Goal: Transaction & Acquisition: Purchase product/service

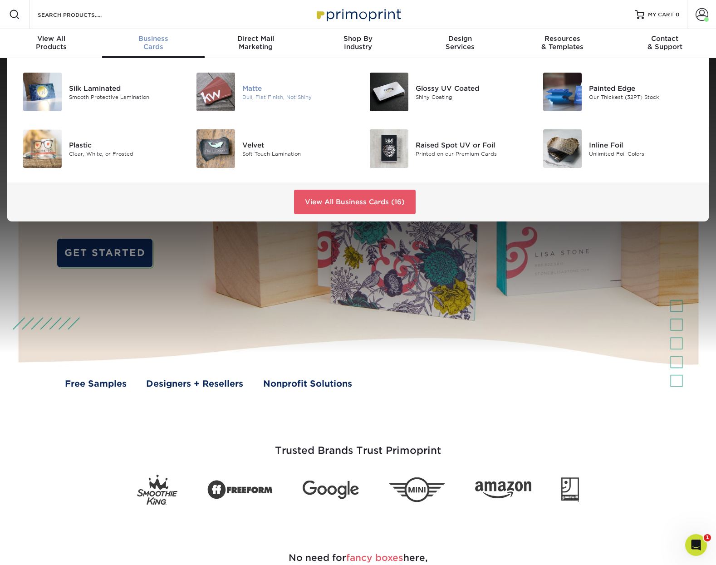
click at [260, 87] on div "Matte" at bounding box center [296, 88] width 109 height 10
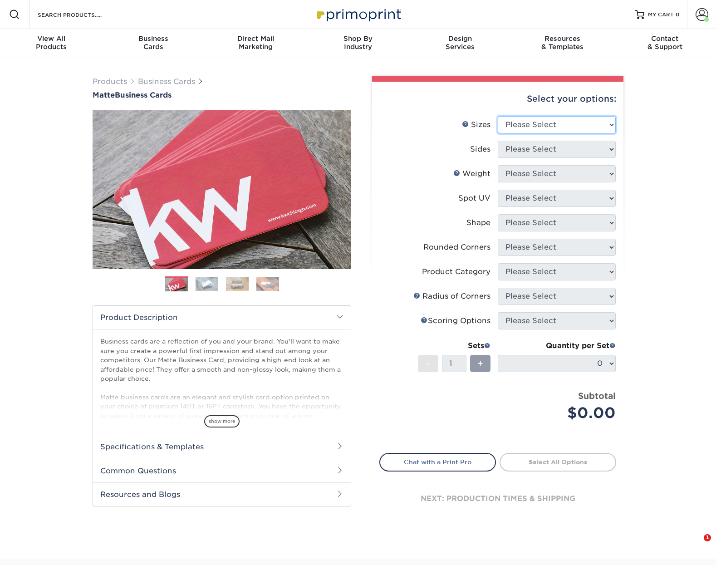
click at [573, 124] on select "Please Select 1.5" x 3.5" - Mini 1.75" x 3.5" - Mini 2" x 2" - Square 2" x 3" -…" at bounding box center [557, 124] width 118 height 17
select select "2.00x3.50"
click at [498, 116] on select "Please Select 1.5" x 3.5" - Mini 1.75" x 3.5" - Mini 2" x 2" - Square 2" x 3" -…" at bounding box center [557, 124] width 118 height 17
click at [551, 148] on select "Please Select Print Both Sides Print Front Only" at bounding box center [557, 149] width 118 height 17
select select "13abbda7-1d64-4f25-8bb2-c179b224825d"
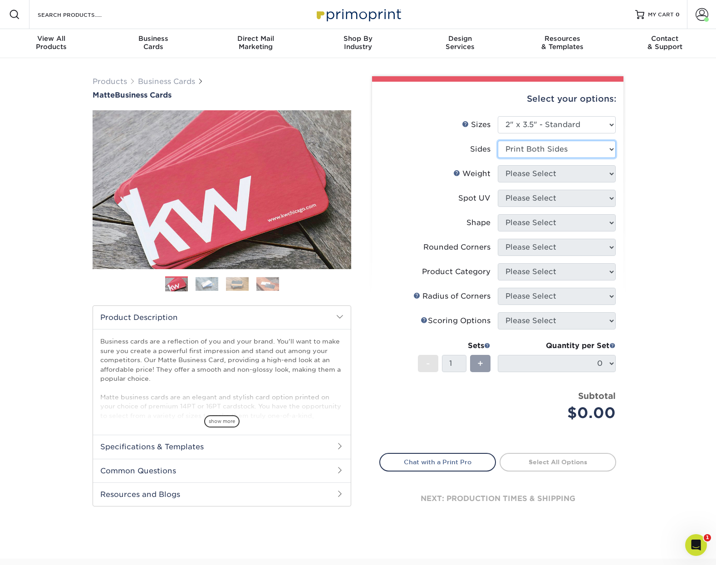
click at [498, 141] on select "Please Select Print Both Sides Print Front Only" at bounding box center [557, 149] width 118 height 17
click at [537, 177] on select "Please Select 16PT 14PT" at bounding box center [557, 173] width 118 height 17
select select "14PT"
click at [498, 165] on select "Please Select 16PT 14PT" at bounding box center [557, 173] width 118 height 17
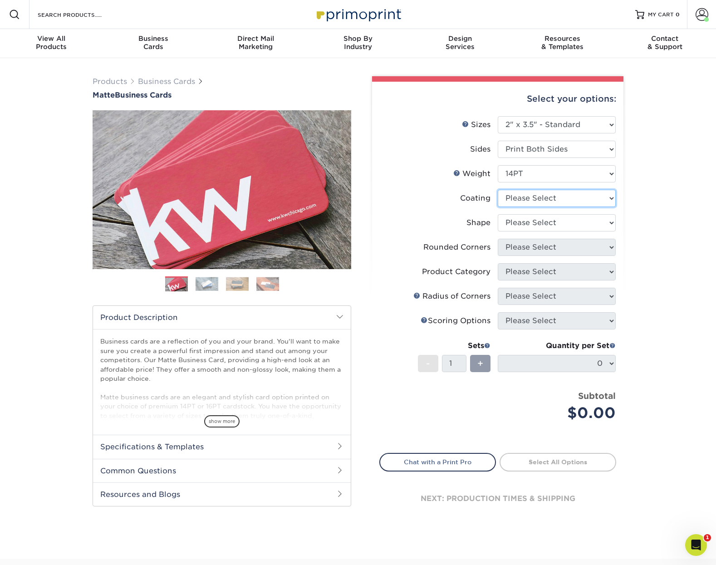
click at [542, 199] on select at bounding box center [557, 198] width 118 height 17
select select "121bb7b5-3b4d-429f-bd8d-bbf80e953313"
click at [498, 190] on select at bounding box center [557, 198] width 118 height 17
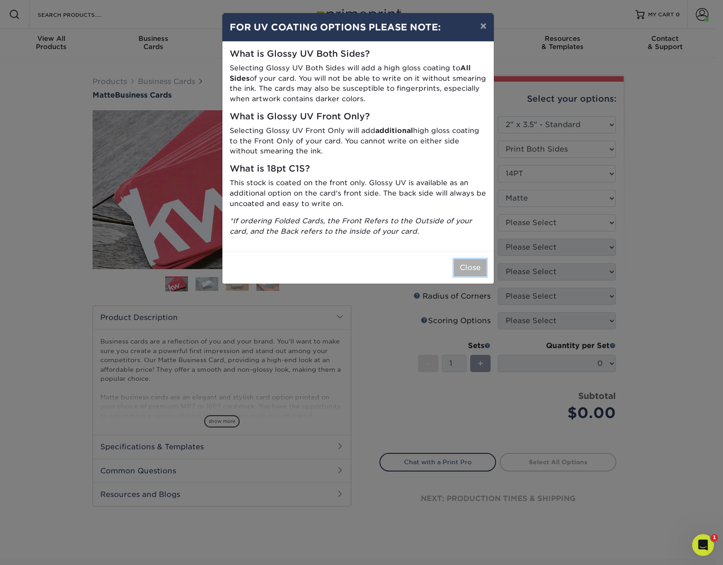
click at [468, 269] on button "Close" at bounding box center [470, 267] width 33 height 17
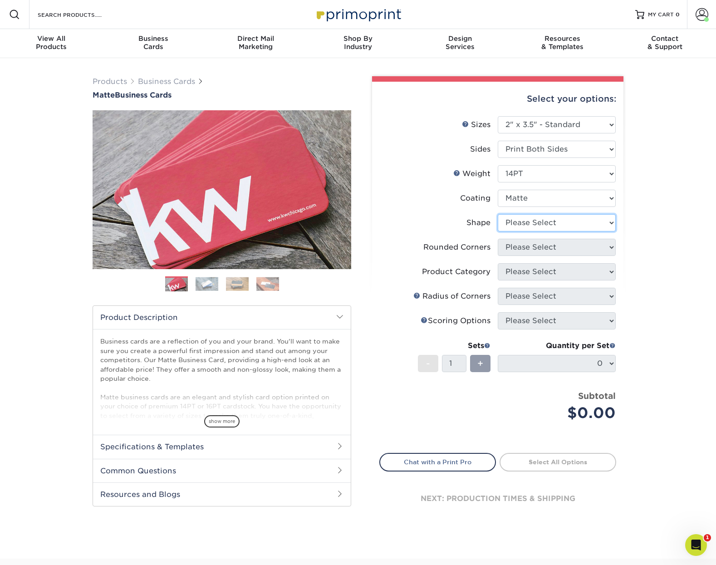
click at [544, 221] on select "Please Select Standard" at bounding box center [557, 222] width 118 height 17
click at [552, 225] on select "Please Select Standard" at bounding box center [557, 222] width 118 height 17
select select "standard"
click at [498, 214] on select "Please Select Standard" at bounding box center [557, 222] width 118 height 17
click at [554, 251] on select "Please Select Yes - Round 2 Corners Yes - Round 4 Corners No" at bounding box center [557, 247] width 118 height 17
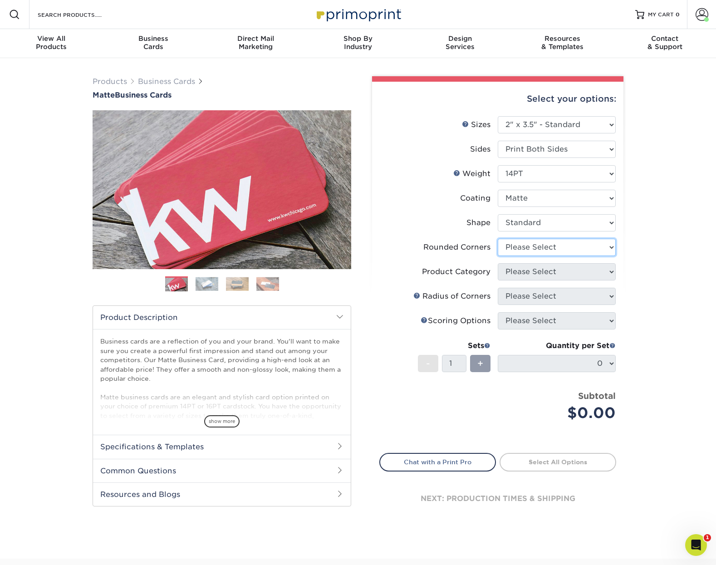
select select "0"
click at [498, 239] on select "Please Select Yes - Round 2 Corners Yes - Round 4 Corners No" at bounding box center [557, 247] width 118 height 17
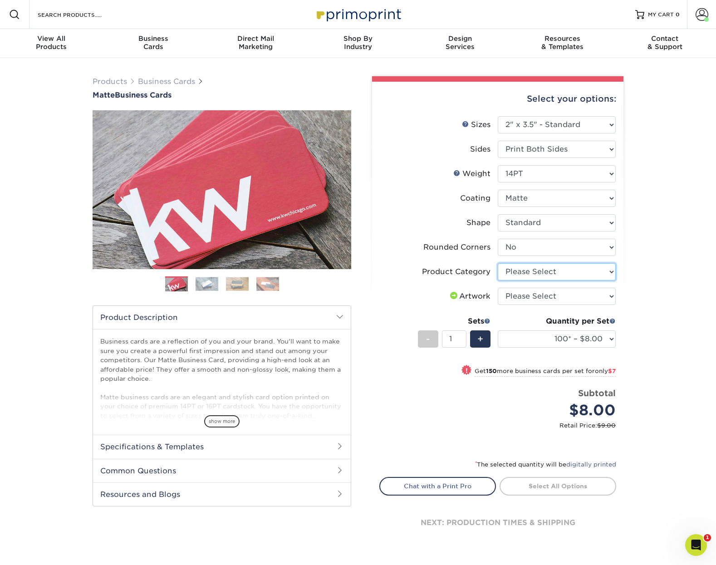
click at [566, 275] on select "Please Select Business Cards" at bounding box center [557, 271] width 118 height 17
select select "3b5148f1-0588-4f88-a218-97bcfdce65c1"
click at [498, 263] on select "Please Select Business Cards" at bounding box center [557, 271] width 118 height 17
click at [566, 296] on select "Please Select I will upload files I need a design - $100" at bounding box center [557, 296] width 118 height 17
select select "upload"
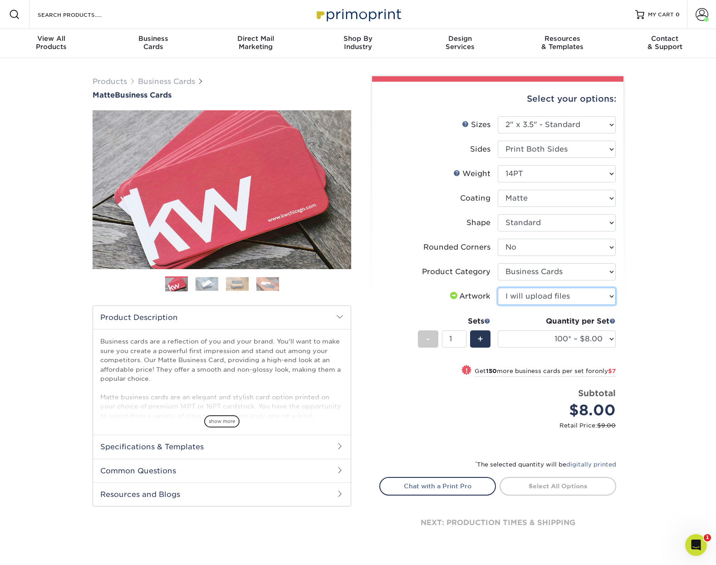
click at [498, 288] on select "Please Select I will upload files I need a design - $100" at bounding box center [557, 296] width 118 height 17
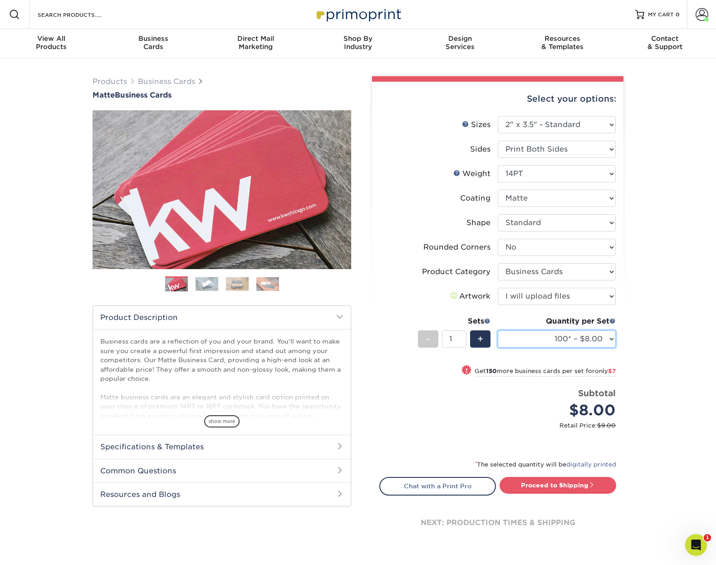
click at [573, 336] on select "100* – $8.00 250* – $15.00 500 – $30.00 1000 – $37.00 2500 – $66.00 5000 – $127…" at bounding box center [557, 338] width 118 height 17
select select "250* – $15.00"
click at [498, 330] on select "100* – $8.00 250* – $15.00 500 – $30.00 1000 – $37.00 2500 – $66.00 5000 – $127…" at bounding box center [557, 338] width 118 height 17
click at [550, 483] on link "Proceed to Shipping" at bounding box center [558, 485] width 117 height 16
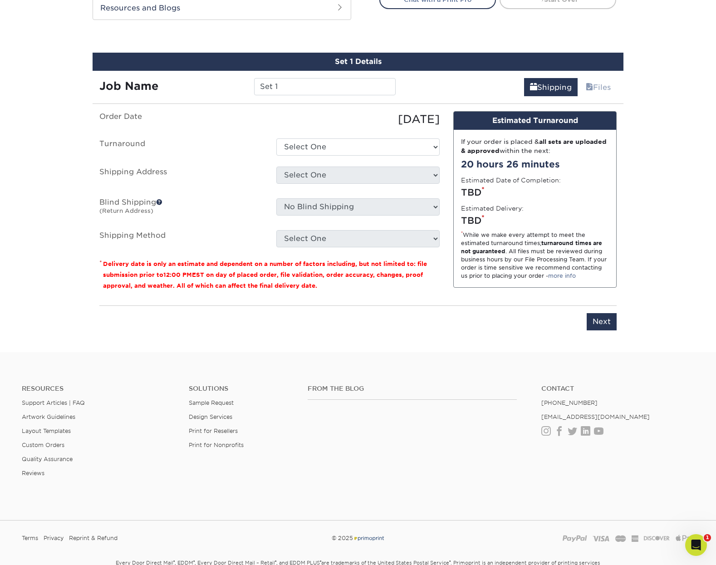
scroll to position [502, 0]
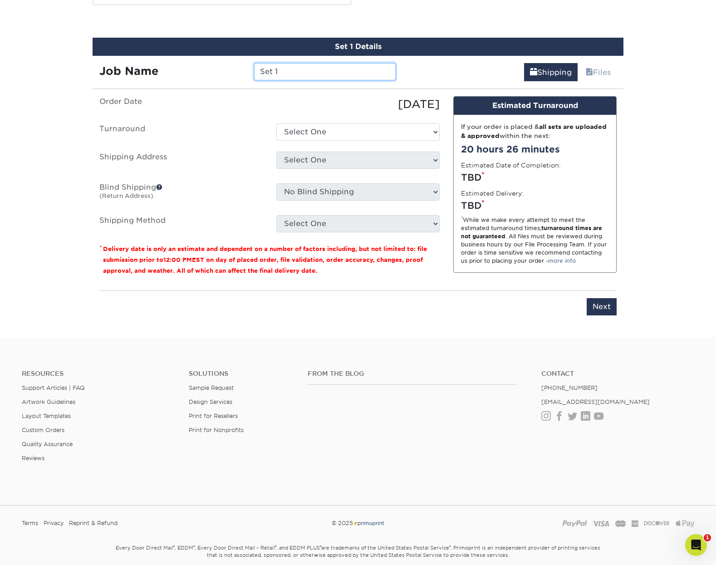
click at [273, 68] on input "Set 1" at bounding box center [324, 71] width 141 height 17
type input "EMcKinney_Tamarisk Business Cards_[DATE]"
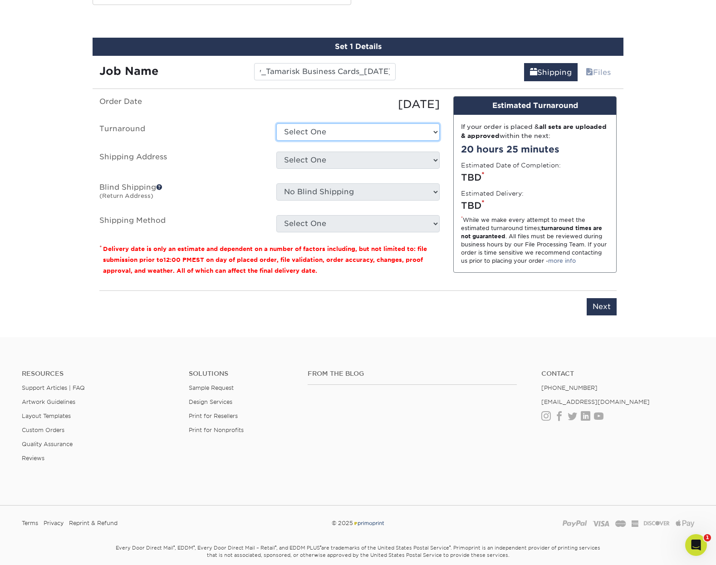
click at [408, 133] on select "Select One 2-4 Business Days 2 Day Next Business Day" at bounding box center [357, 131] width 163 height 17
select select "56f96fba-ecd4-4e1b-a4a4-6bff8fef1ff9"
click at [276, 123] on select "Select One 2-4 Business Days 2 Day Next Business Day" at bounding box center [357, 131] width 163 height 17
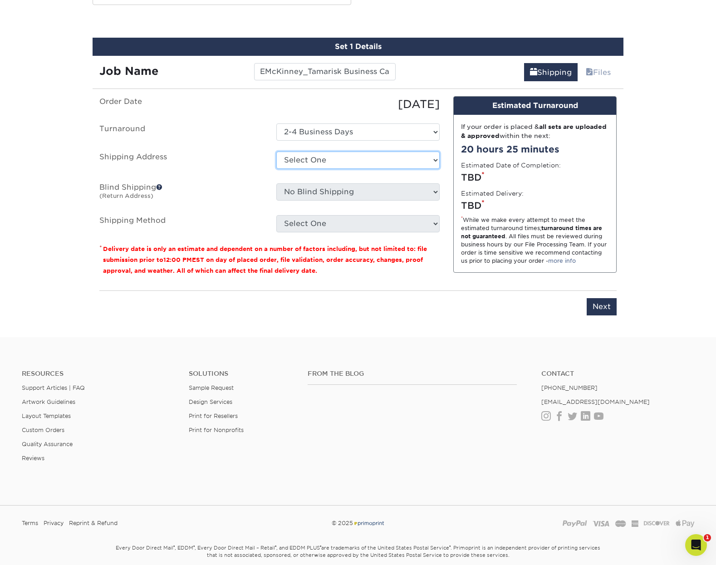
click at [410, 161] on select "Select One Arbor View Senior Living Canton Regency CSS + SAW Devonshire Care Ce…" at bounding box center [357, 160] width 163 height 17
select select "285721"
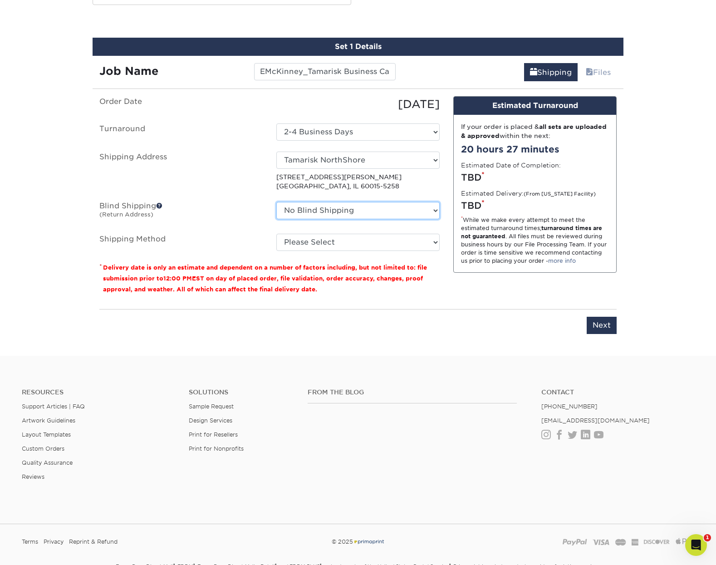
click at [378, 209] on select "No Blind Shipping Arbor View Senior Living Canton Regency CSS + SAW Devonshire …" at bounding box center [357, 210] width 163 height 17
select select "152231"
click at [276, 202] on select "No Blind Shipping Arbor View Senior Living Canton Regency CSS + SAW Devonshire …" at bounding box center [357, 210] width 163 height 17
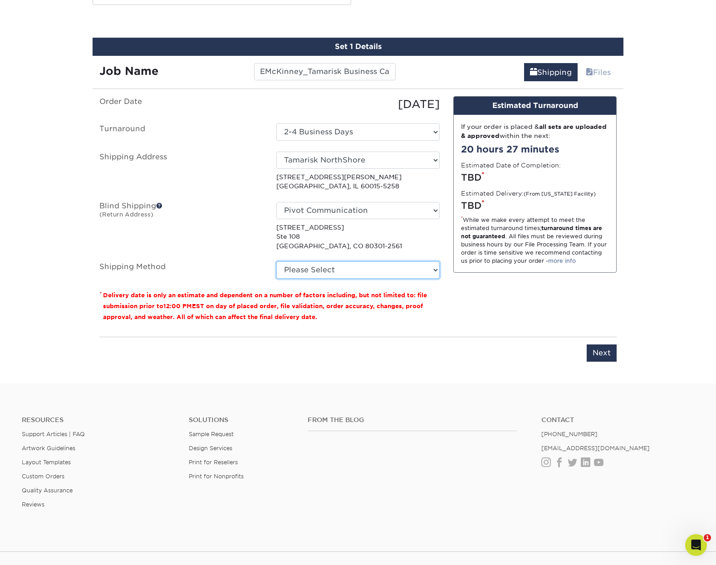
click at [346, 267] on select "Please Select Ground Shipping (+$7.84) 3 Day Shipping Service (+$15.36) 2 Day A…" at bounding box center [357, 269] width 163 height 17
select select "03"
click at [276, 261] on select "Please Select Ground Shipping (+$7.84) 3 Day Shipping Service (+$15.36) 2 Day A…" at bounding box center [357, 269] width 163 height 17
click at [596, 347] on input "Next" at bounding box center [602, 353] width 30 height 17
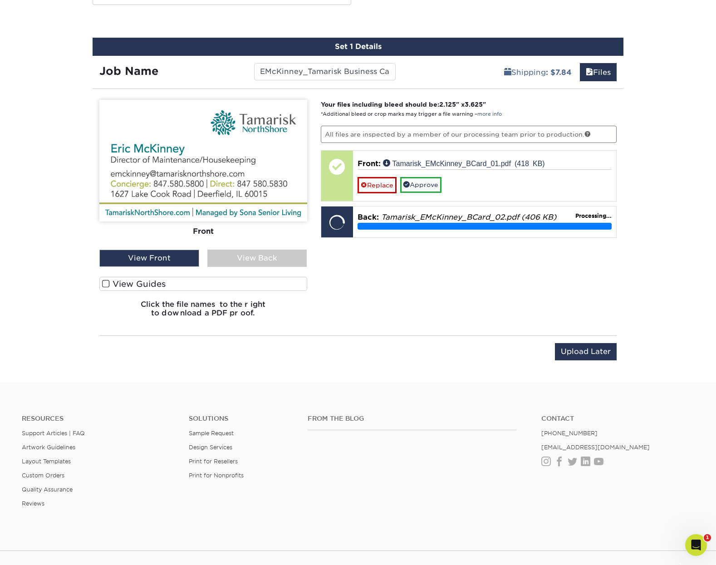
click at [290, 253] on div "View Back" at bounding box center [257, 258] width 100 height 17
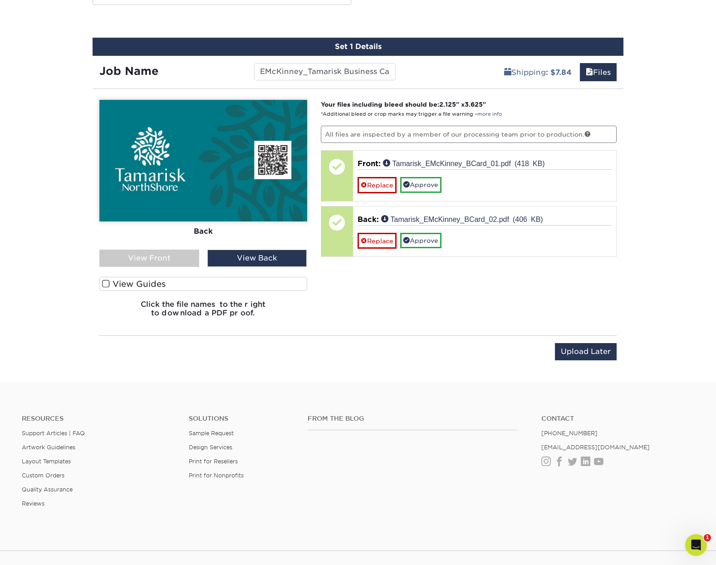
click at [164, 255] on div "View Front" at bounding box center [149, 258] width 100 height 17
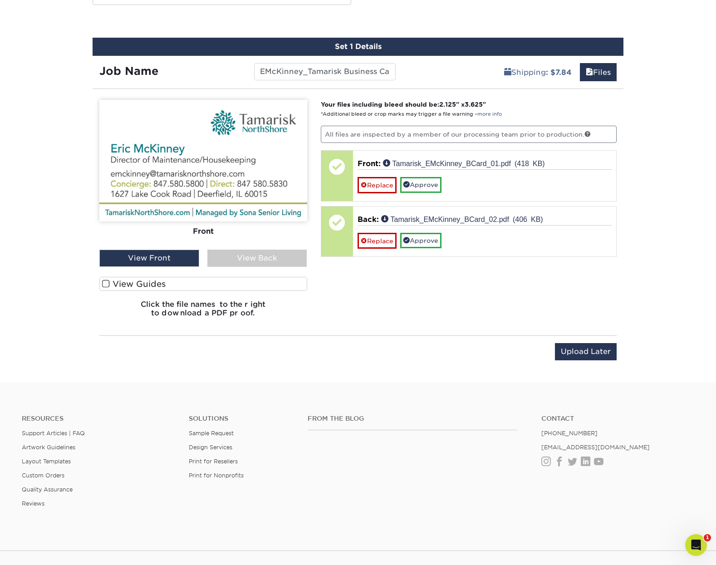
click at [276, 260] on div "View Back" at bounding box center [257, 258] width 100 height 17
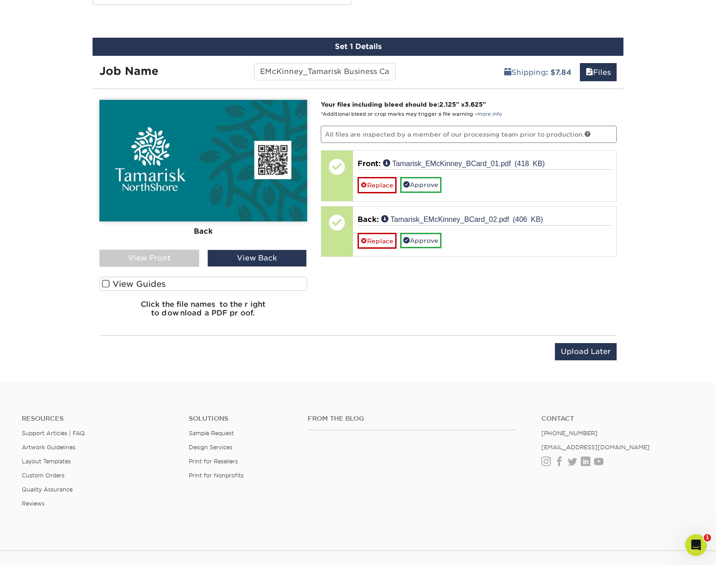
click at [179, 255] on div "View Front" at bounding box center [149, 258] width 100 height 17
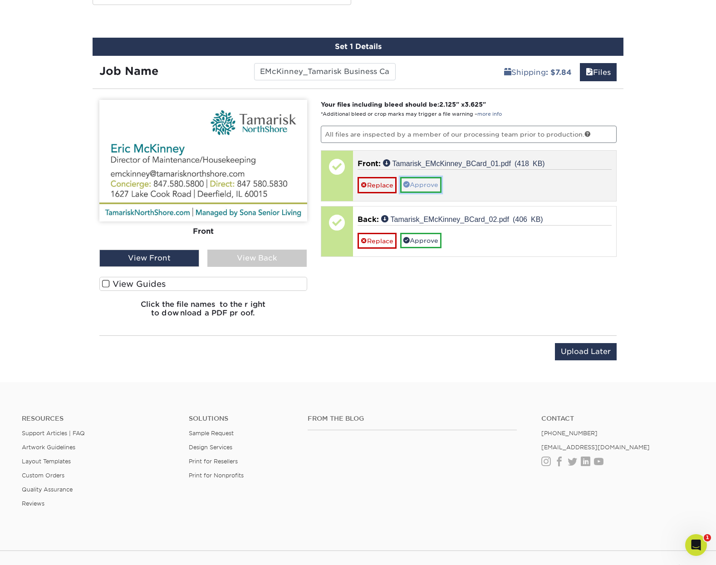
click at [437, 183] on link "Approve" at bounding box center [420, 184] width 41 height 15
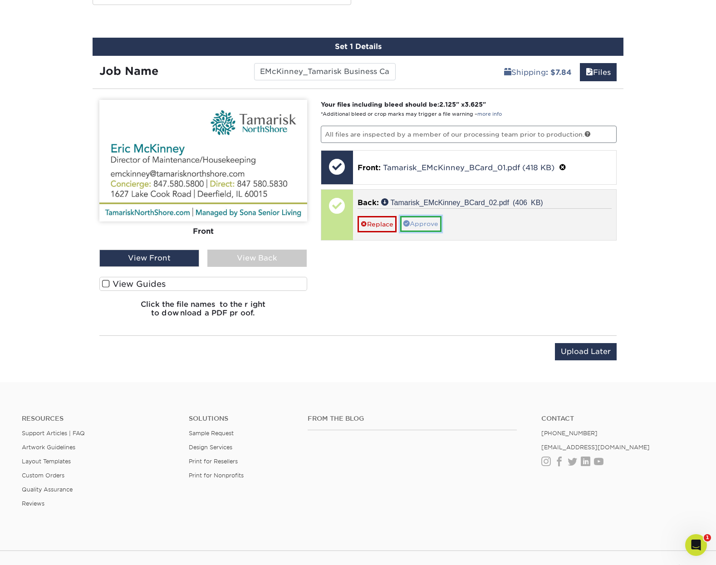
click at [424, 225] on link "Approve" at bounding box center [420, 223] width 41 height 15
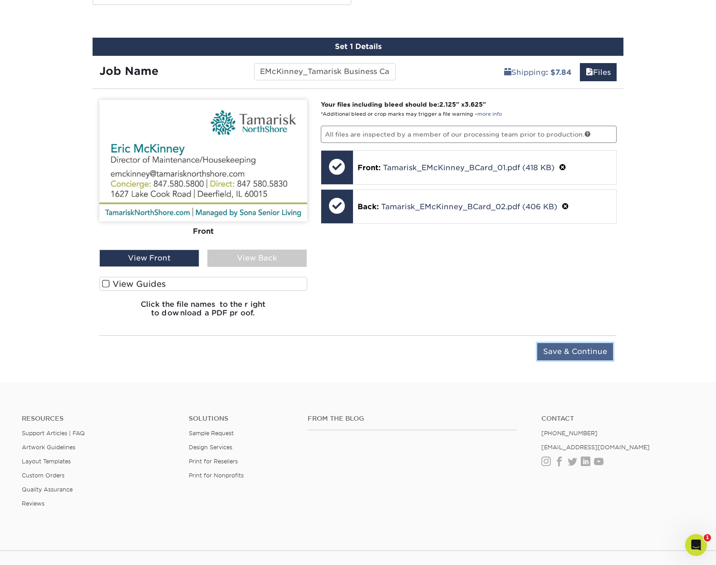
click at [574, 348] on input "Save & Continue" at bounding box center [575, 351] width 76 height 17
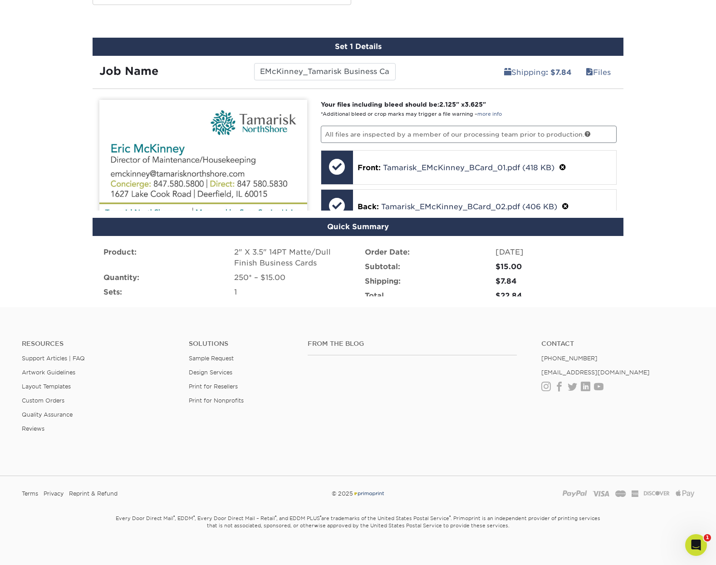
scroll to position [457, 0]
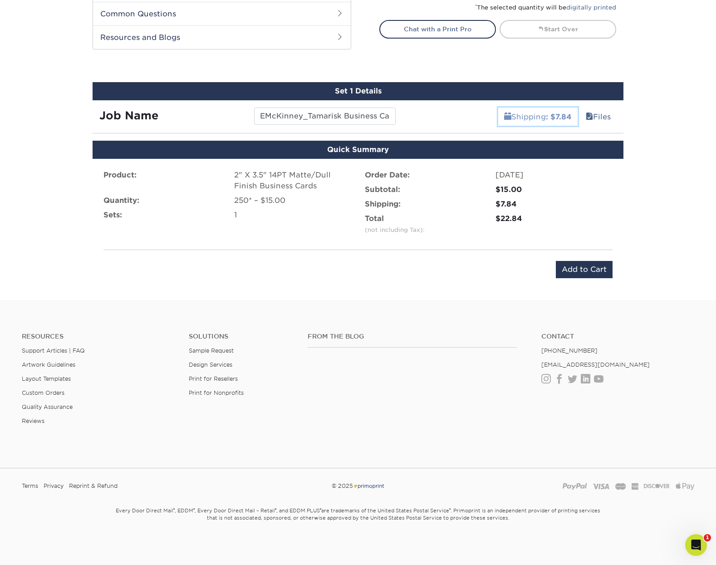
click at [536, 116] on link "Shipping : $7.84" at bounding box center [537, 117] width 79 height 18
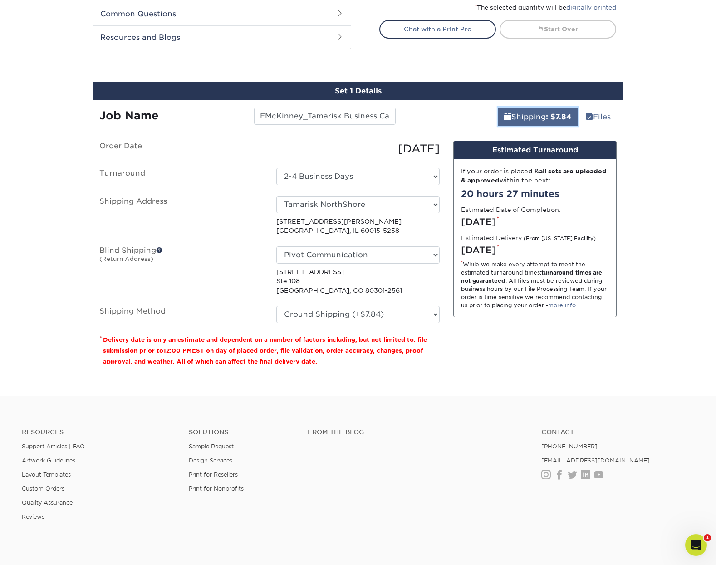
click at [527, 109] on link "Shipping : $7.84" at bounding box center [537, 117] width 79 height 18
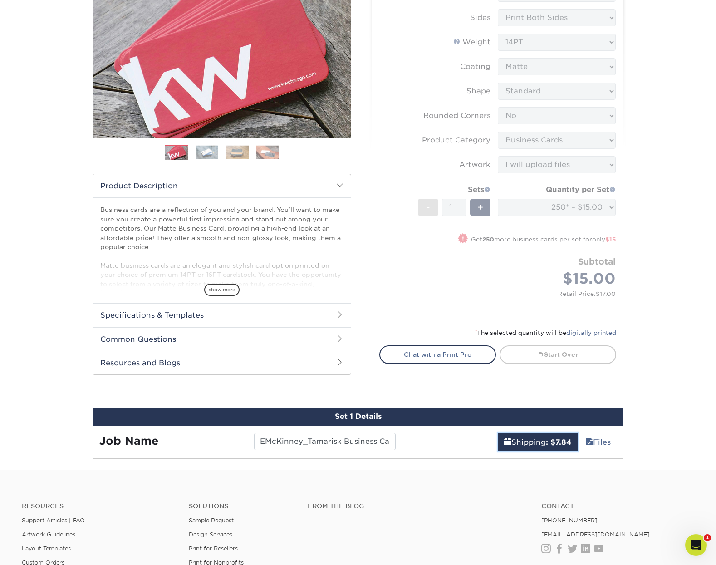
scroll to position [301, 0]
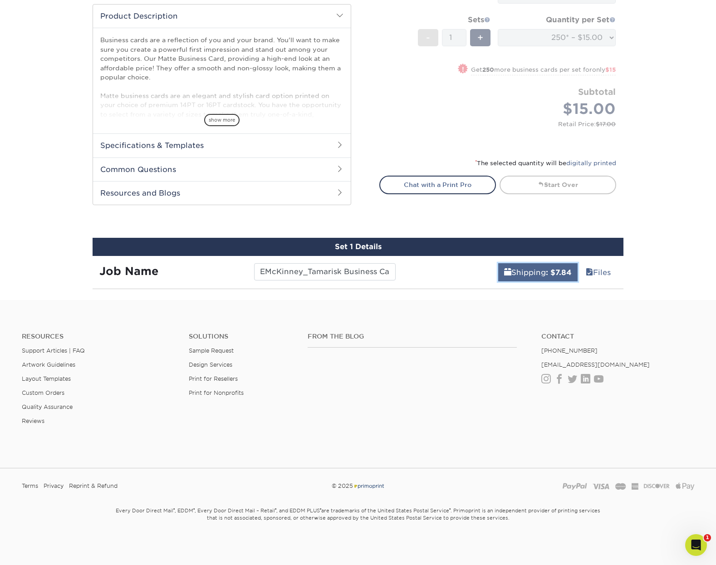
click at [527, 268] on link "Shipping : $7.84" at bounding box center [537, 272] width 79 height 18
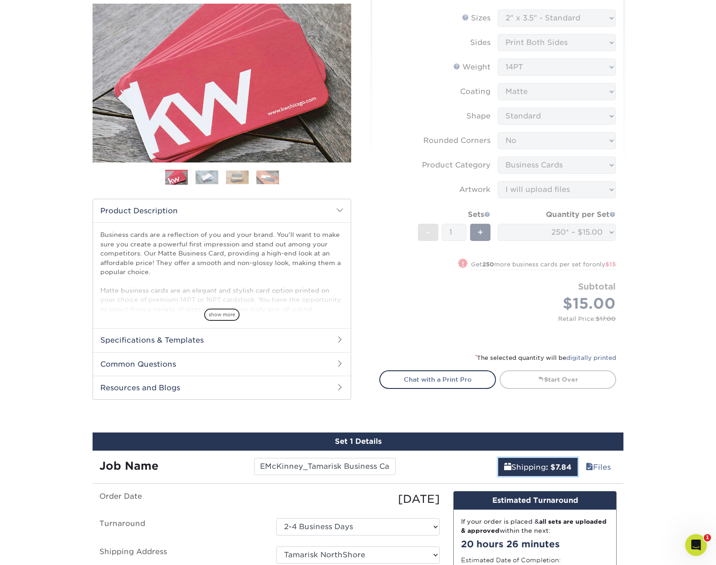
scroll to position [106, 0]
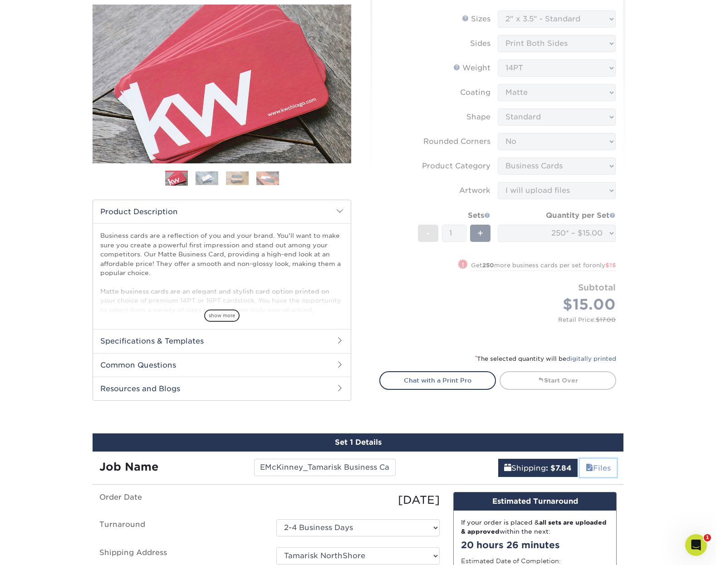
click at [604, 472] on link "Files" at bounding box center [598, 468] width 37 height 18
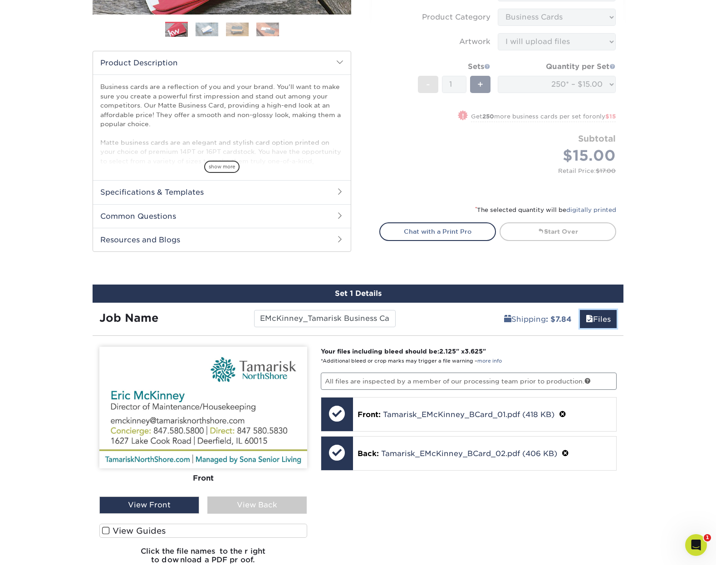
scroll to position [538, 0]
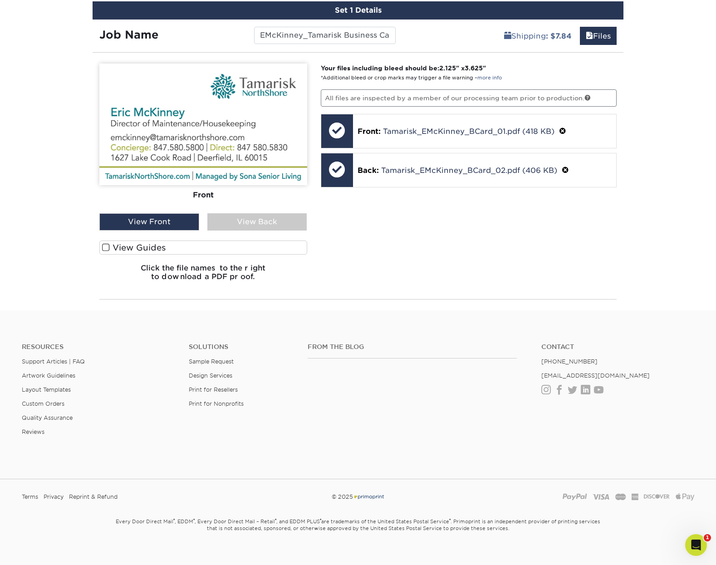
click at [264, 214] on div "View Back" at bounding box center [257, 221] width 100 height 17
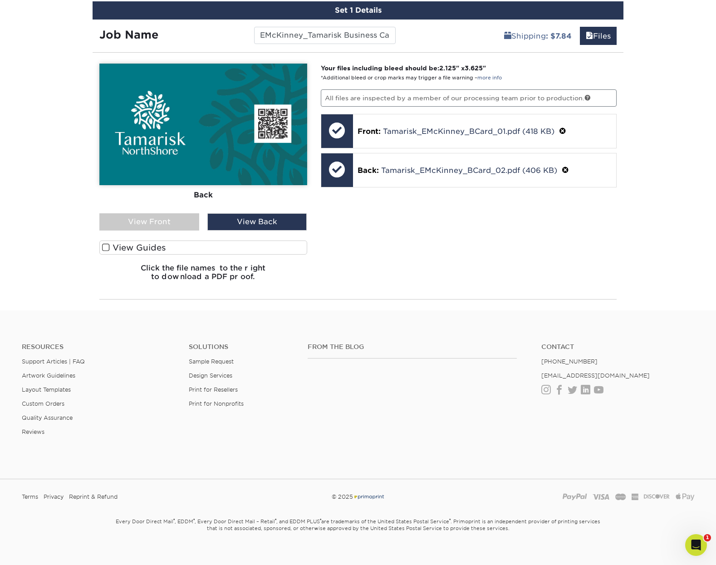
drag, startPoint x: 715, startPoint y: 559, endPoint x: 892, endPoint y: 697, distance: 224.7
click at [716, 565] on html "Resources Menu Search Products Account Welcome, Todd Primo Client Account Dashb…" at bounding box center [358, 19] width 716 height 1114
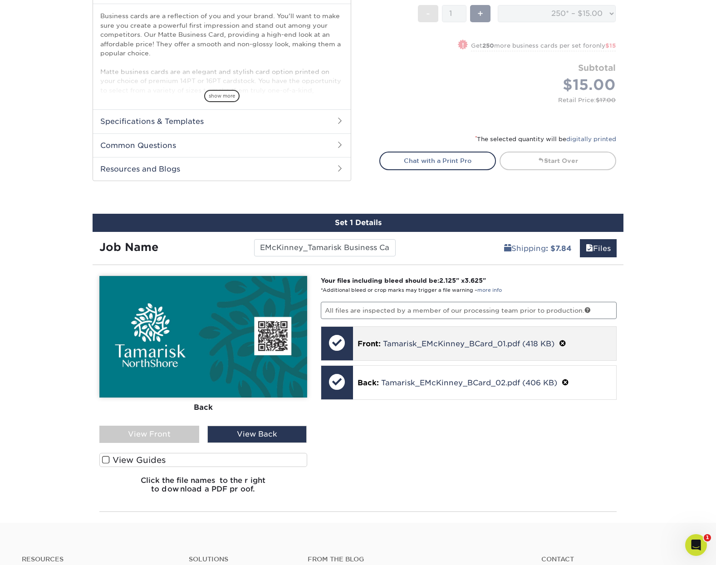
scroll to position [326, 0]
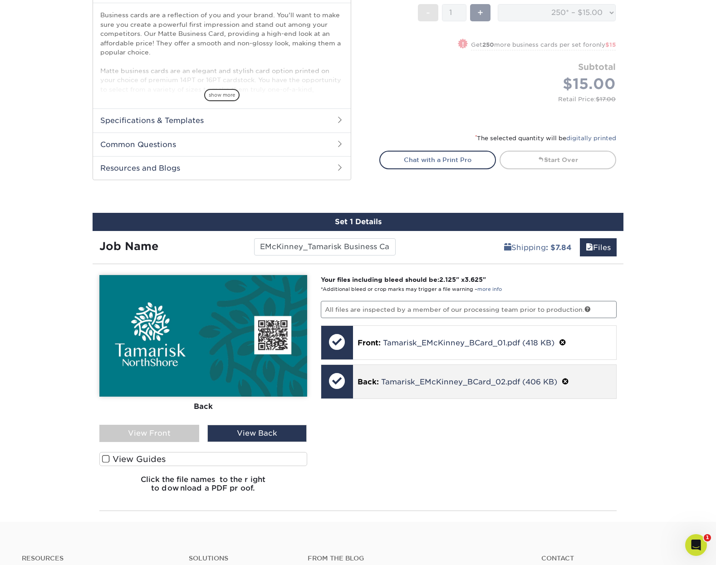
click at [375, 389] on div "Back: Tamarisk_EMcKinney_BCard_02.pdf (406 KB)" at bounding box center [485, 382] width 264 height 34
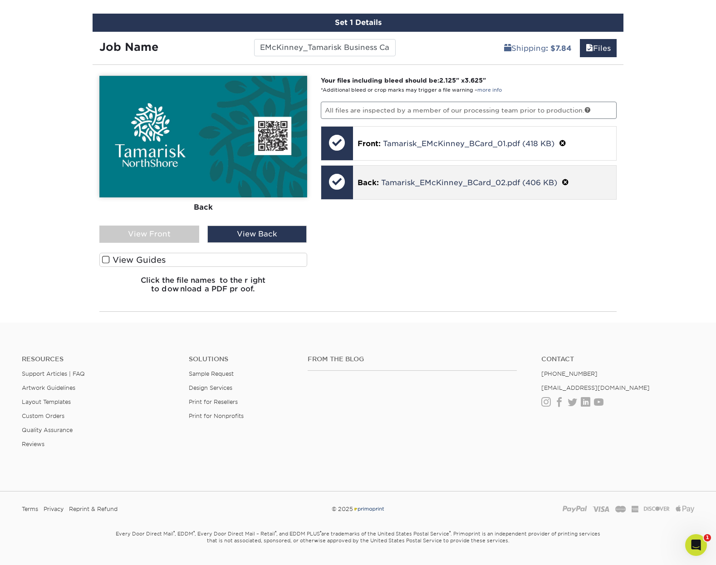
scroll to position [548, 0]
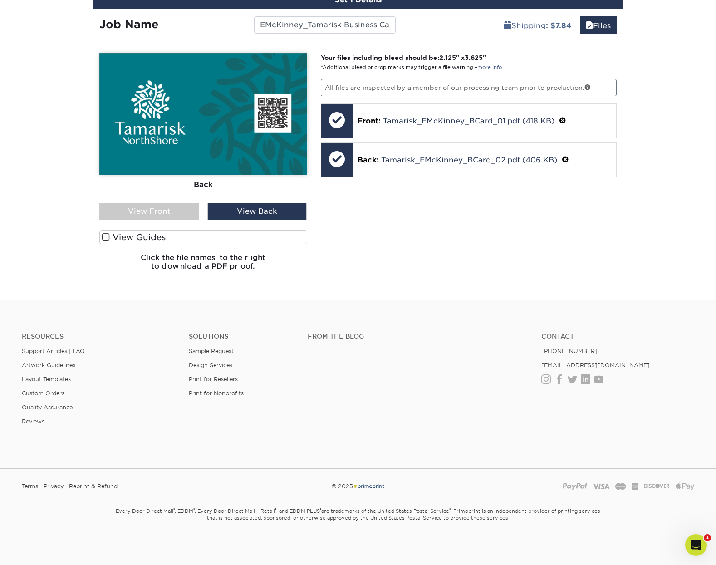
click at [450, 257] on div "Your files including bleed should be: 2.125 " x 3.625 " *Additional bleed or cr…" at bounding box center [469, 165] width 310 height 225
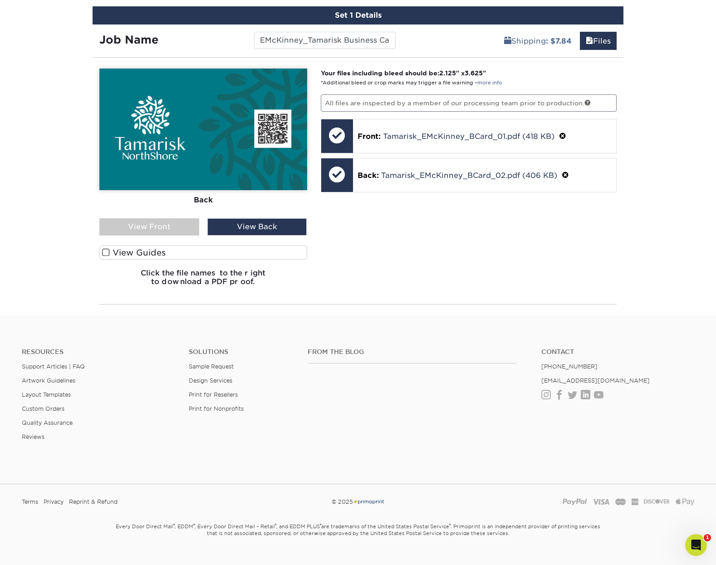
scroll to position [526, 0]
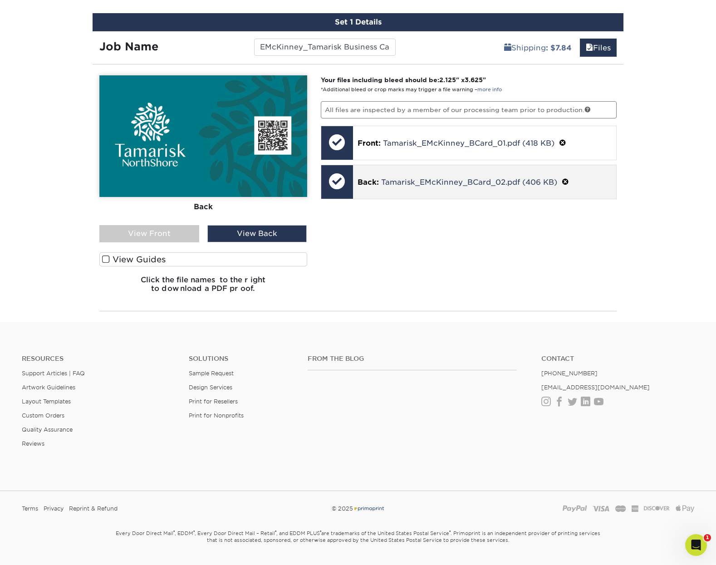
click at [335, 186] on div at bounding box center [337, 181] width 32 height 32
click at [154, 227] on div "View Front" at bounding box center [149, 233] width 100 height 17
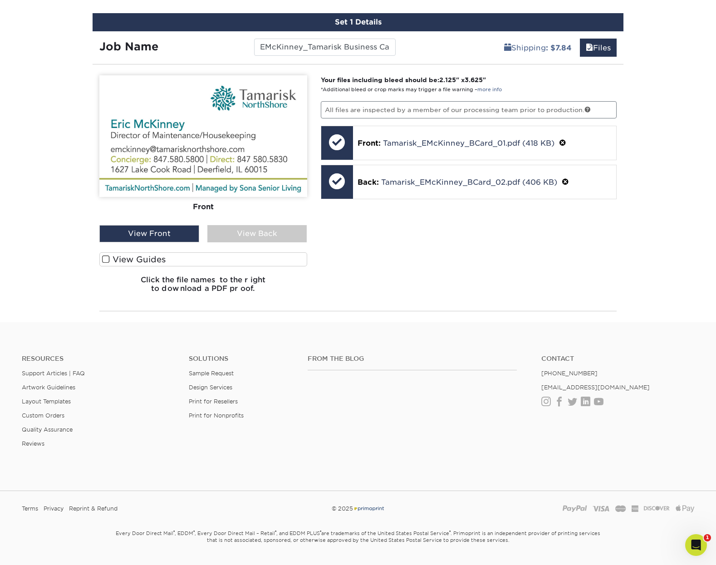
click at [242, 227] on div "View Back" at bounding box center [257, 233] width 100 height 17
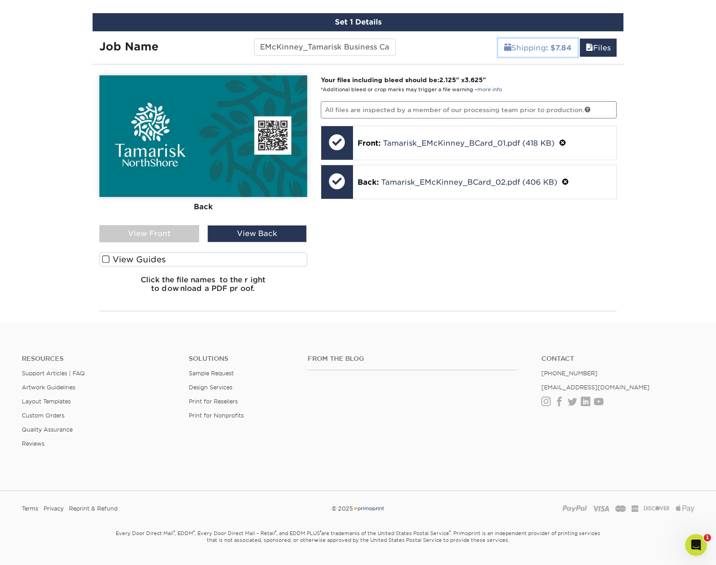
click at [529, 52] on link "Shipping : $7.84" at bounding box center [537, 48] width 79 height 18
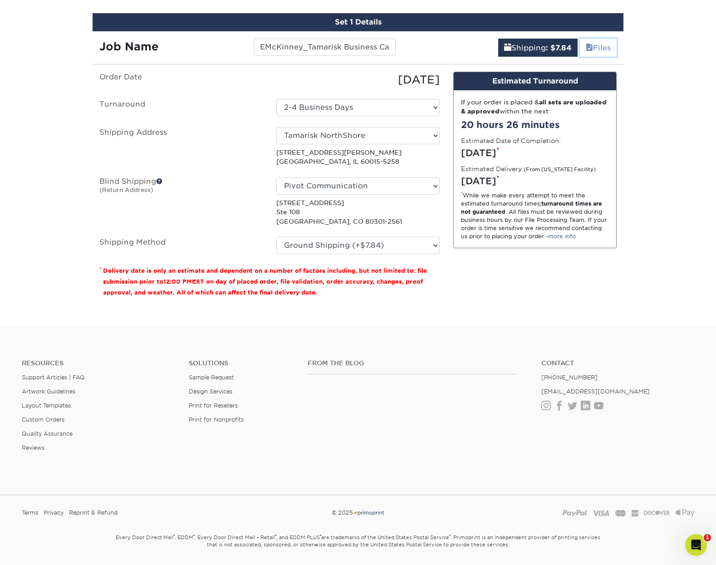
click at [600, 42] on link "Files" at bounding box center [598, 48] width 37 height 18
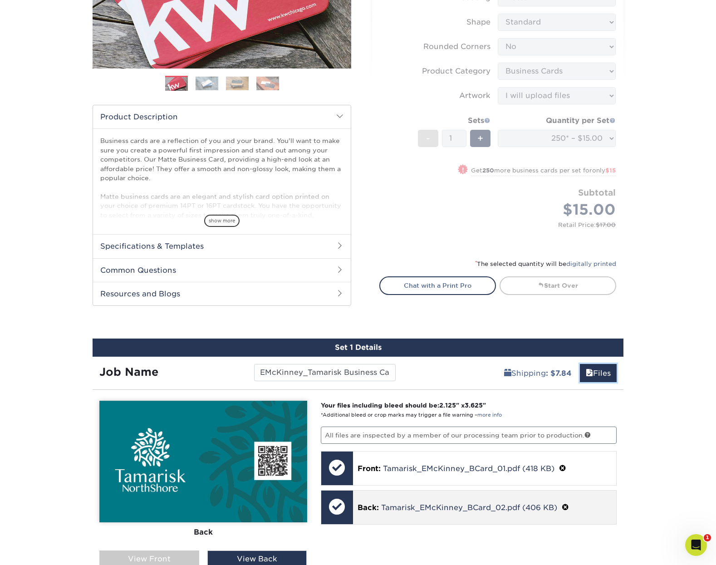
scroll to position [0, 0]
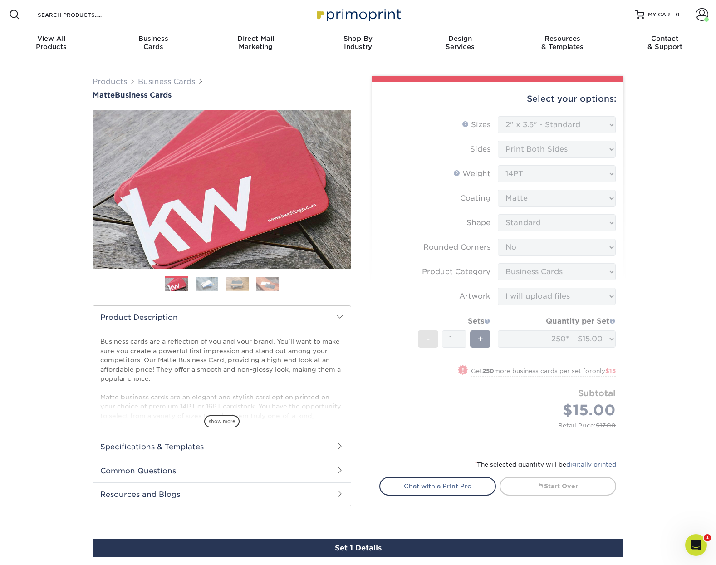
click at [545, 121] on form "Sizes Help Sizes Please Select 1.5" x 3.5" - Mini 1.75" x 3.5" - Mini 2" x 2" -…" at bounding box center [497, 282] width 237 height 332
click at [543, 127] on form "Sizes Help Sizes Please Select 1.5" x 3.5" - Mini 1.75" x 3.5" - Mini 2" x 2" -…" at bounding box center [497, 282] width 237 height 332
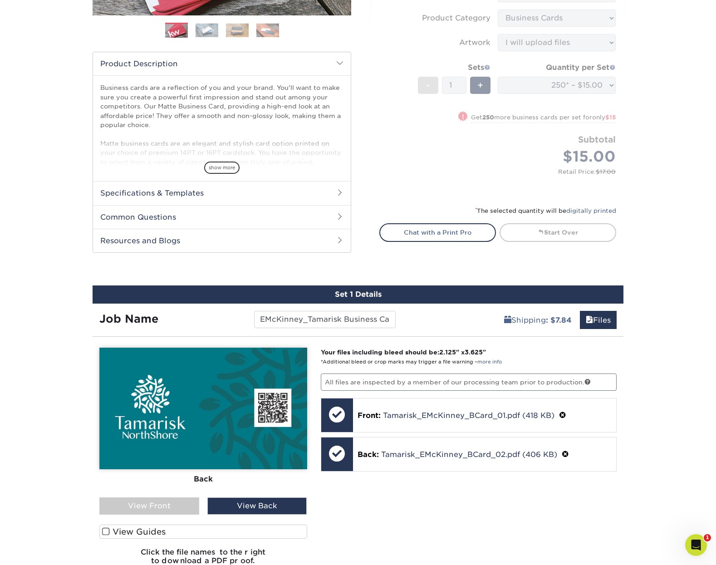
scroll to position [258, 0]
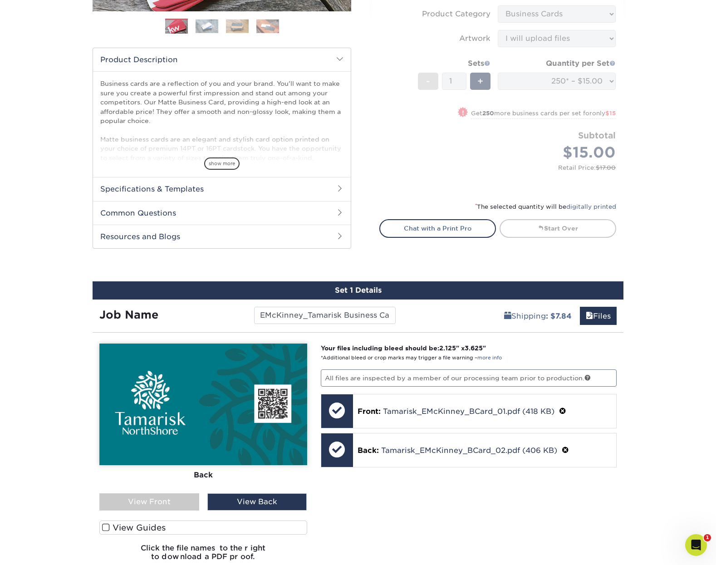
click at [371, 281] on div "Set 1 Details" at bounding box center [358, 290] width 531 height 18
click at [375, 291] on div "Set 1 Details" at bounding box center [358, 290] width 531 height 18
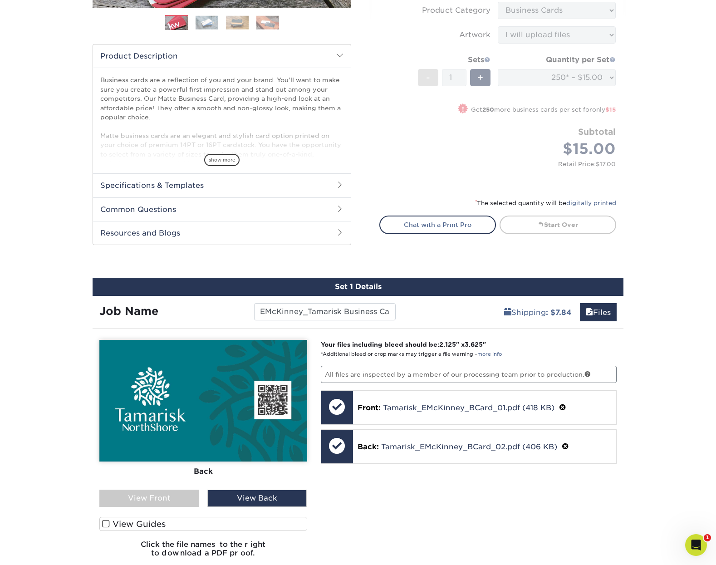
scroll to position [548, 0]
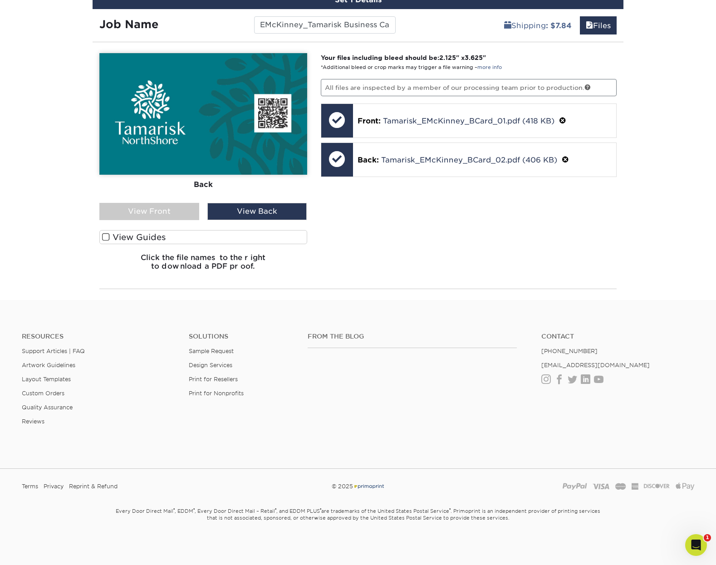
click at [492, 233] on div "Your files including bleed should be: 2.125 " x 3.625 " *Additional bleed or cr…" at bounding box center [469, 165] width 310 height 225
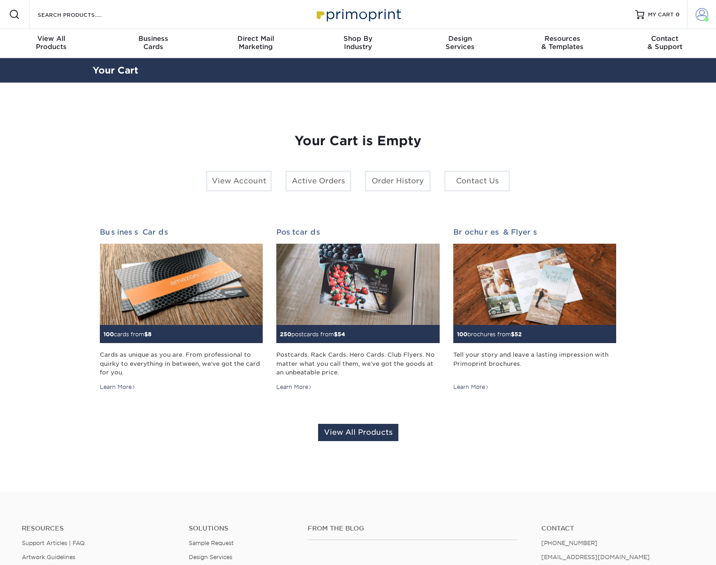
click at [703, 12] on span at bounding box center [702, 14] width 13 height 13
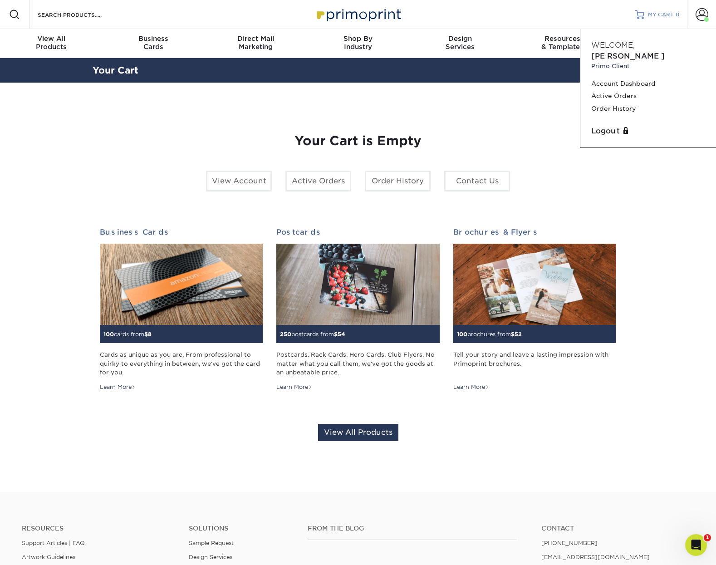
click at [665, 14] on span "MY CART" at bounding box center [661, 15] width 26 height 8
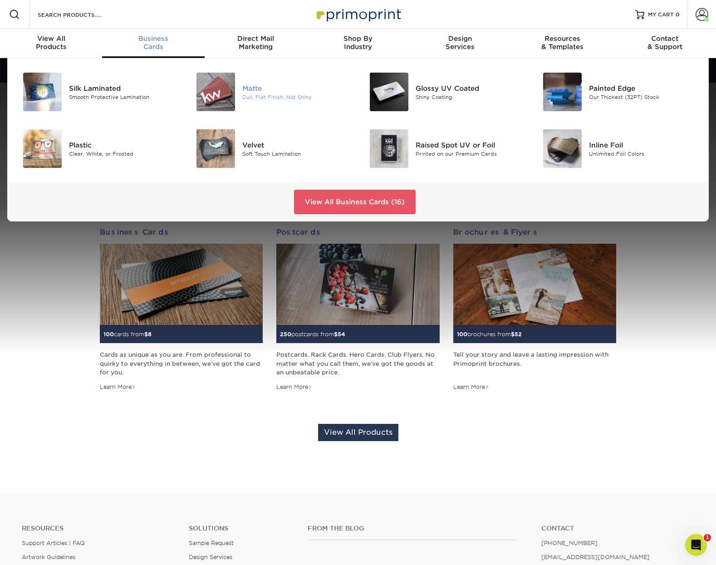
click at [254, 90] on div "Matte" at bounding box center [296, 88] width 109 height 10
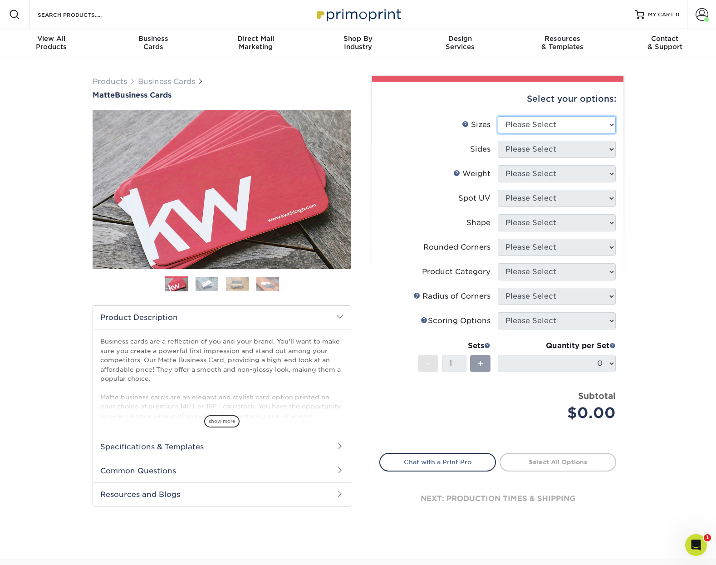
click at [534, 119] on select "Please Select 1.5" x 3.5" - Mini 1.75" x 3.5" - Mini 2" x 2" - Square 2" x 3" -…" at bounding box center [557, 124] width 118 height 17
select select "2.00x3.50"
click at [498, 116] on select "Please Select 1.5" x 3.5" - Mini 1.75" x 3.5" - Mini 2" x 2" - Square 2" x 3" -…" at bounding box center [557, 124] width 118 height 17
click at [555, 142] on select "Please Select Print Both Sides Print Front Only" at bounding box center [557, 149] width 118 height 17
select select "13abbda7-1d64-4f25-8bb2-c179b224825d"
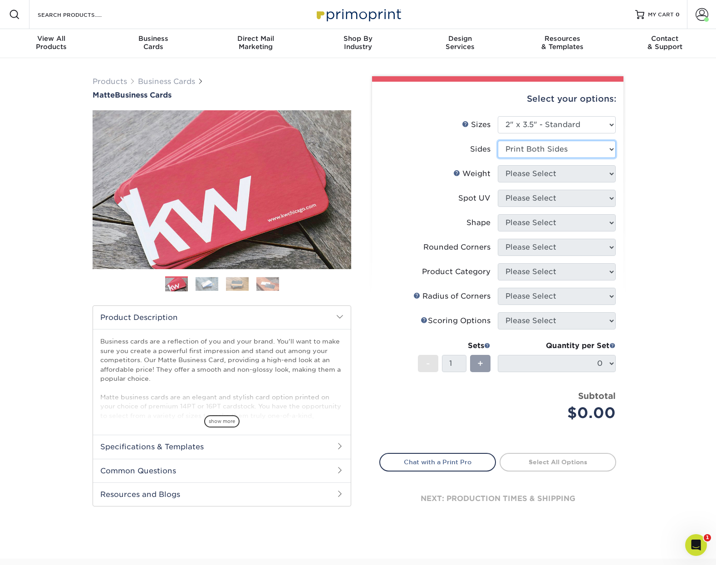
click at [498, 141] on select "Please Select Print Both Sides Print Front Only" at bounding box center [557, 149] width 118 height 17
click at [553, 177] on select "Please Select 16PT 14PT" at bounding box center [557, 173] width 118 height 17
select select "14PT"
click at [498, 165] on select "Please Select 16PT 14PT" at bounding box center [557, 173] width 118 height 17
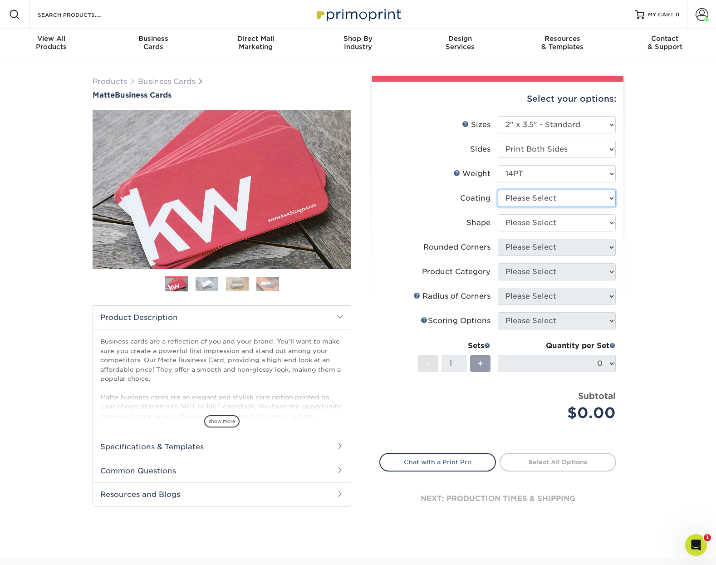
click at [550, 197] on select at bounding box center [557, 198] width 118 height 17
select select "121bb7b5-3b4d-429f-bd8d-bbf80e953313"
click at [498, 190] on select at bounding box center [557, 198] width 118 height 17
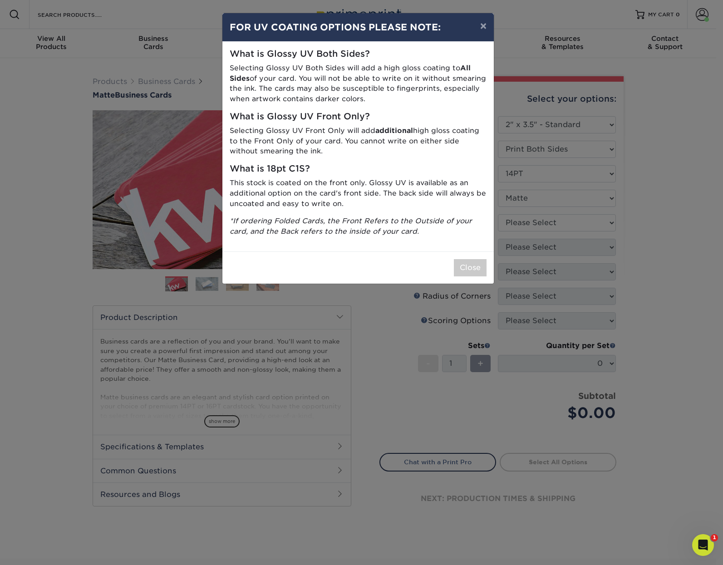
click at [453, 266] on div "Close" at bounding box center [357, 267] width 271 height 32
click at [466, 271] on button "Close" at bounding box center [470, 267] width 33 height 17
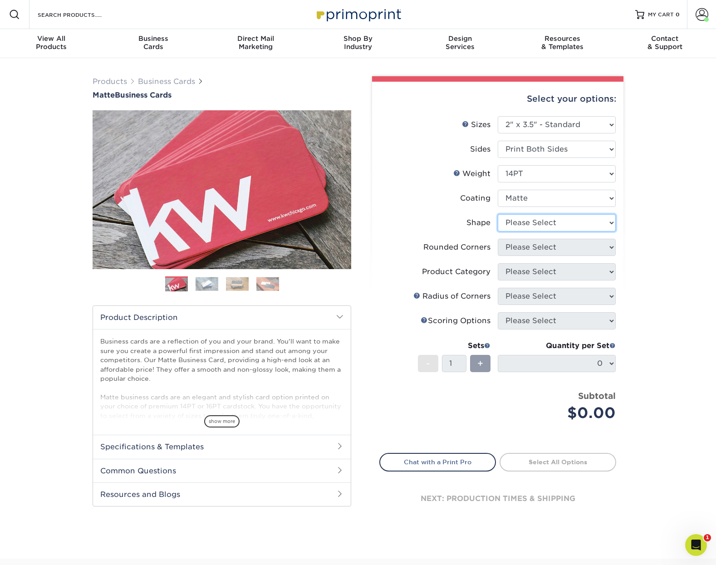
click at [559, 219] on select "Please Select Standard" at bounding box center [557, 222] width 118 height 17
select select "standard"
click at [498, 214] on select "Please Select Standard" at bounding box center [557, 222] width 118 height 17
click at [556, 248] on select "Please Select Yes - Round 2 Corners Yes - Round 4 Corners No" at bounding box center [557, 247] width 118 height 17
select select "0"
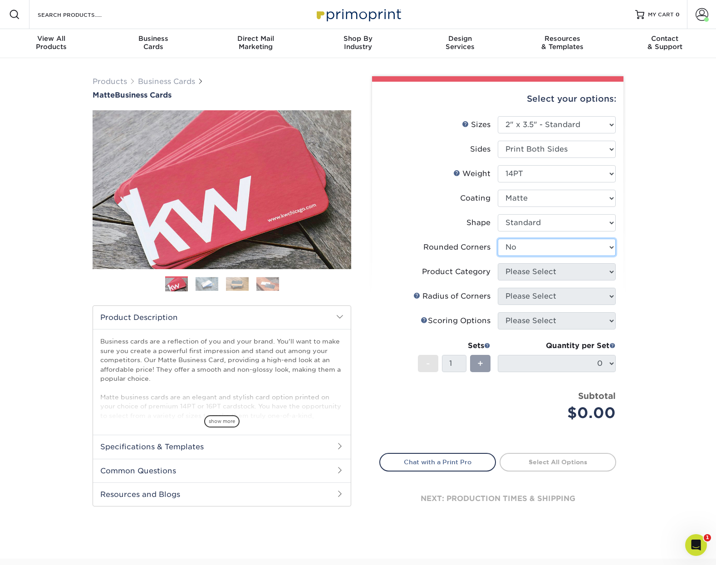
click at [498, 239] on select "Please Select Yes - Round 2 Corners Yes - Round 4 Corners No" at bounding box center [557, 247] width 118 height 17
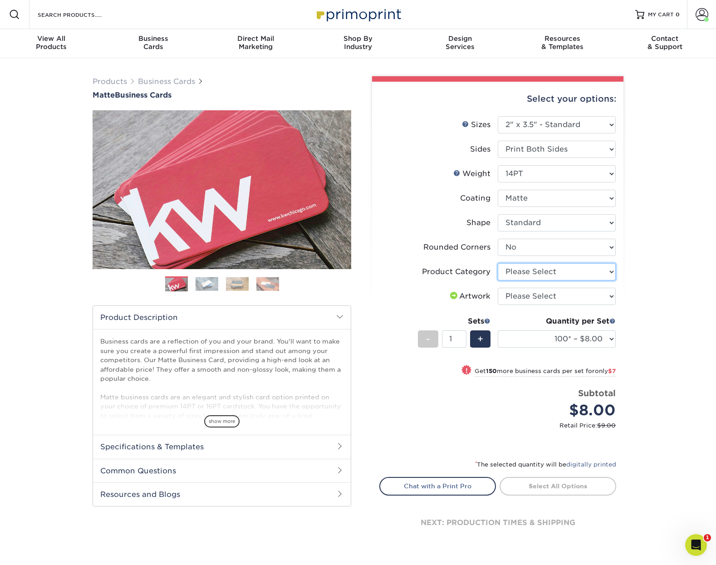
click at [544, 276] on select "Please Select Business Cards" at bounding box center [557, 271] width 118 height 17
select select "3b5148f1-0588-4f88-a218-97bcfdce65c1"
click at [498, 263] on select "Please Select Business Cards" at bounding box center [557, 271] width 118 height 17
click at [533, 297] on select "Please Select I will upload files I need a design - $100" at bounding box center [557, 296] width 118 height 17
select select "upload"
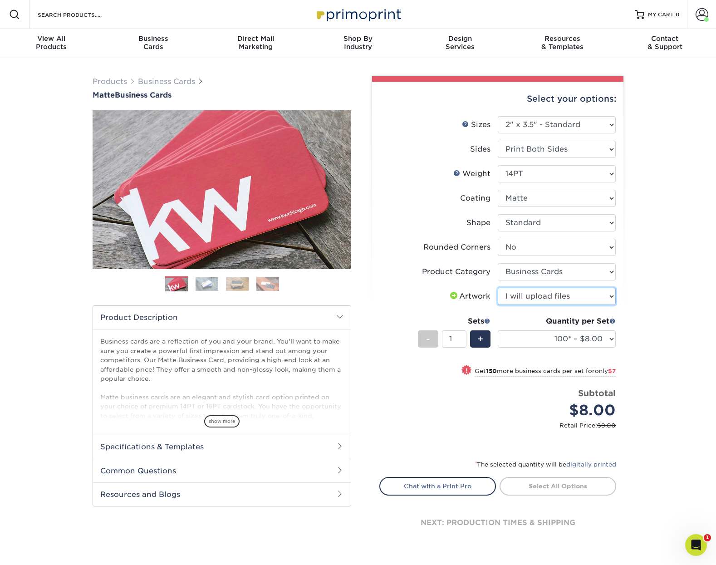
click at [498, 288] on select "Please Select I will upload files I need a design - $100" at bounding box center [557, 296] width 118 height 17
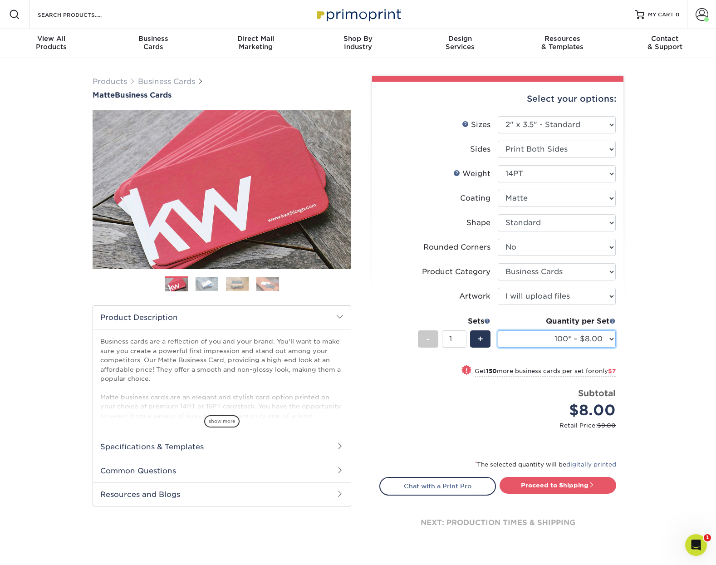
click at [596, 341] on select "100* – $8.00 250* – $15.00 500 – $30.00 1000 – $37.00 2500 – $66.00 5000 – $127…" at bounding box center [557, 338] width 118 height 17
select select "250* – $15.00"
click at [498, 330] on select "100* – $8.00 250* – $15.00 500 – $30.00 1000 – $37.00 2500 – $66.00 5000 – $127…" at bounding box center [557, 338] width 118 height 17
click at [571, 488] on link "Proceed to Shipping" at bounding box center [558, 485] width 117 height 16
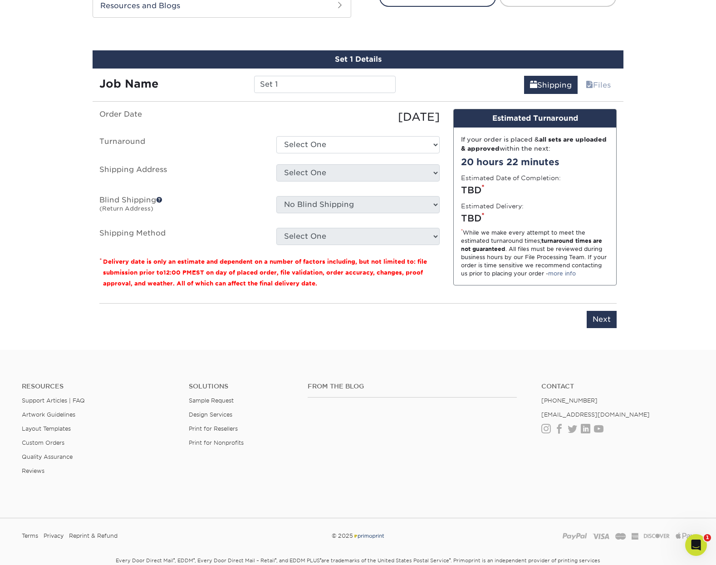
scroll to position [502, 0]
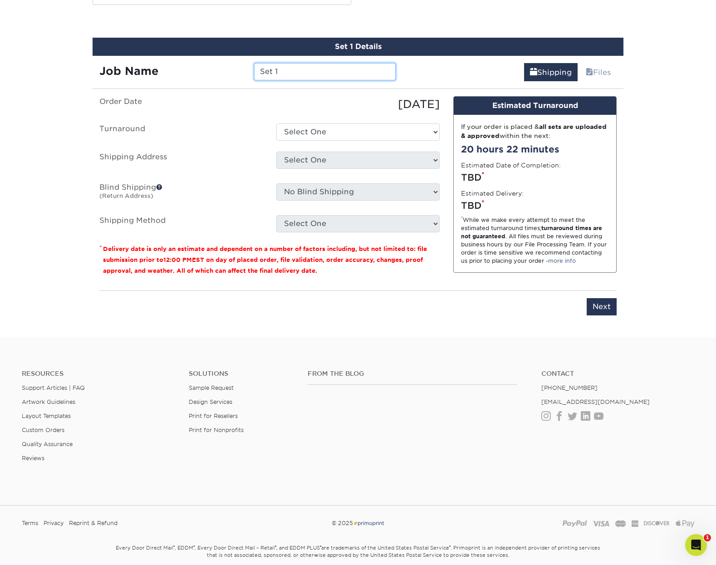
click at [296, 78] on input "Set 1" at bounding box center [324, 71] width 141 height 17
click at [282, 67] on input "Set 1" at bounding box center [324, 71] width 141 height 17
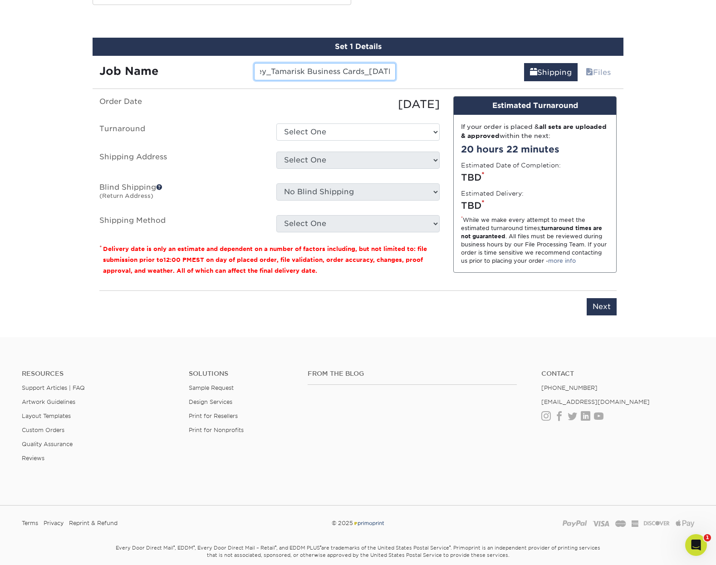
scroll to position [0, 42]
type input "EMcKinney_Tamarisk Business Cards_[DATE]"
click at [356, 133] on select "Select One 2-4 Business Days 2 Day Next Business Day" at bounding box center [357, 131] width 163 height 17
select select "56f96fba-ecd4-4e1b-a4a4-6bff8fef1ff9"
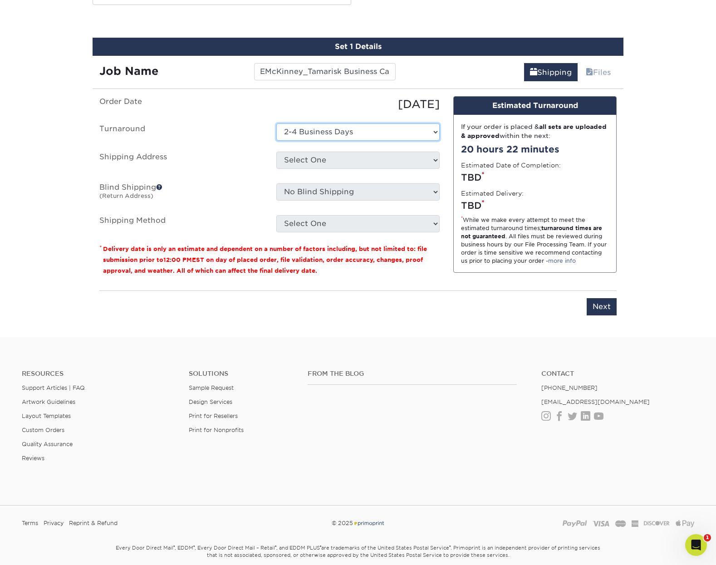
click at [276, 123] on select "Select One 2-4 Business Days 2 Day Next Business Day" at bounding box center [357, 131] width 163 height 17
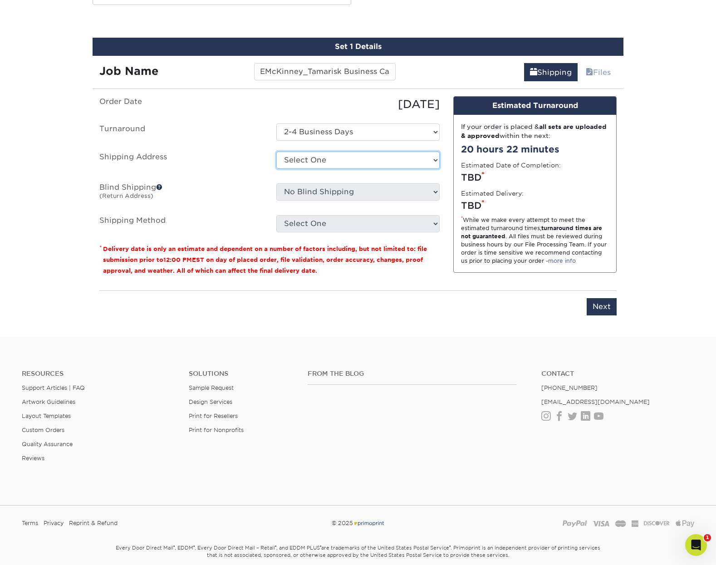
click at [353, 157] on select "Select One Arbor View Senior Living Canton Regency CSS + SAW Devonshire Care Ce…" at bounding box center [357, 160] width 163 height 17
select select "285721"
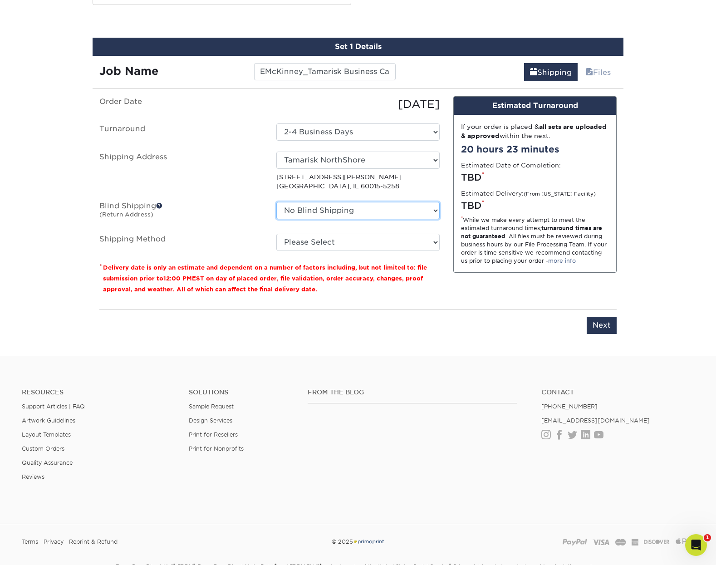
click at [363, 211] on select "No Blind Shipping Arbor View Senior Living Canton Regency CSS + SAW Devonshire …" at bounding box center [357, 210] width 163 height 17
select select "152231"
click at [276, 202] on select "No Blind Shipping Arbor View Senior Living Canton Regency CSS + SAW Devonshire …" at bounding box center [357, 210] width 163 height 17
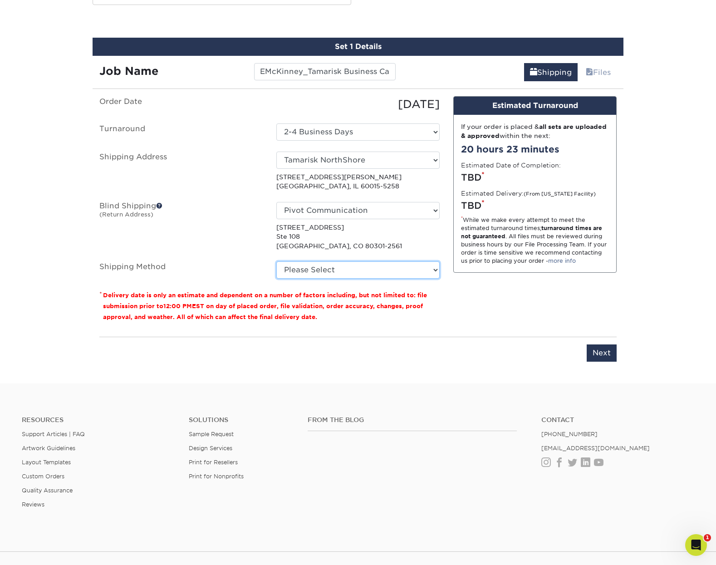
click at [348, 268] on select "Please Select Ground Shipping (+$7.84) 3 Day Shipping Service (+$15.36) 2 Day A…" at bounding box center [357, 269] width 163 height 17
click at [276, 261] on select "Please Select Ground Shipping (+$7.84) 3 Day Shipping Service (+$15.36) 2 Day A…" at bounding box center [357, 269] width 163 height 17
click at [349, 269] on select "Please Select Ground Shipping (+$7.84) 3 Day Shipping Service (+$15.36) 2 Day A…" at bounding box center [357, 269] width 163 height 17
select select "03"
click at [276, 261] on select "Please Select Ground Shipping (+$7.84) 3 Day Shipping Service (+$15.36) 2 Day A…" at bounding box center [357, 269] width 163 height 17
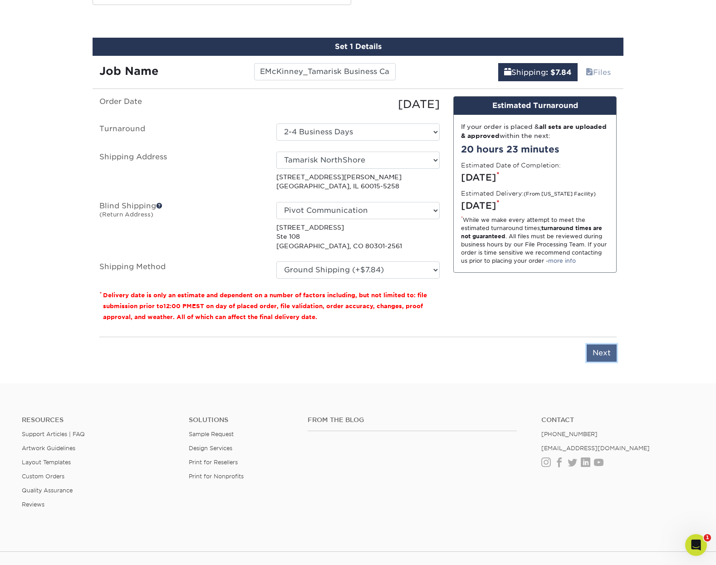
click at [591, 357] on input "Next" at bounding box center [602, 353] width 30 height 17
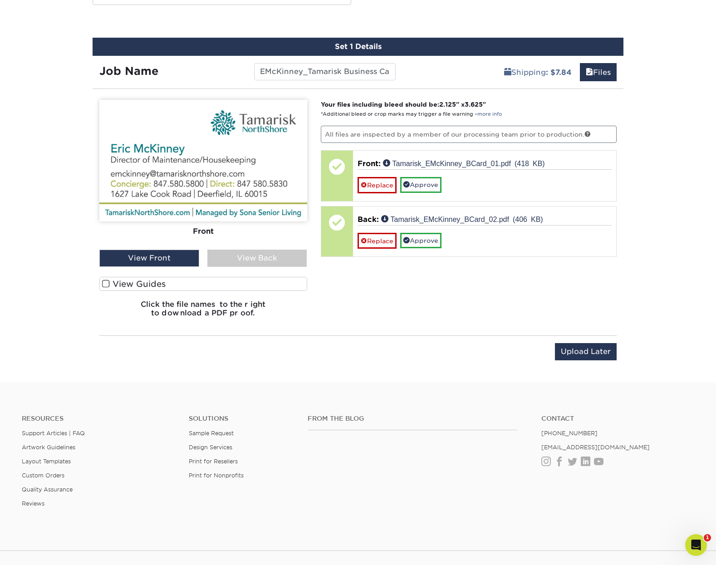
click at [275, 259] on div "View Back" at bounding box center [257, 258] width 100 height 17
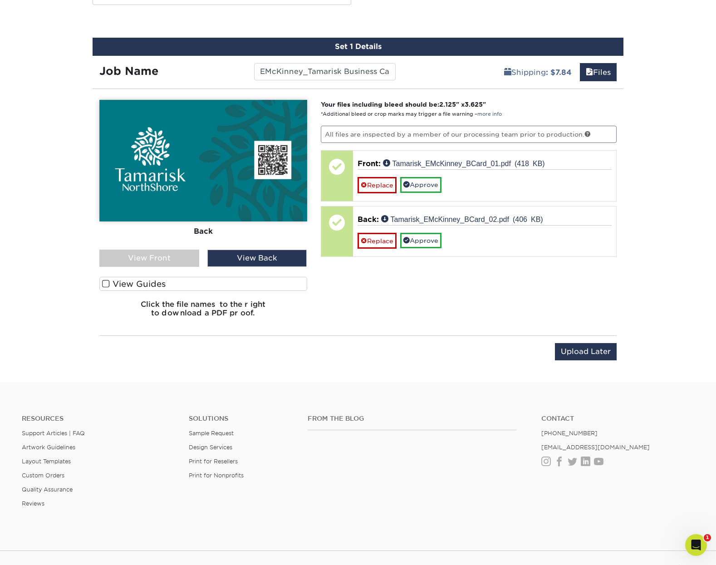
click at [177, 261] on div "View Front" at bounding box center [149, 258] width 100 height 17
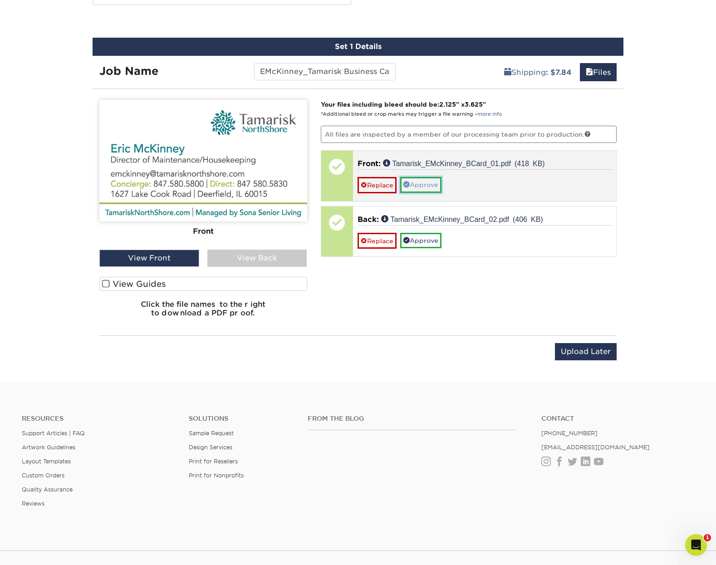
click at [425, 182] on link "Approve" at bounding box center [420, 184] width 41 height 15
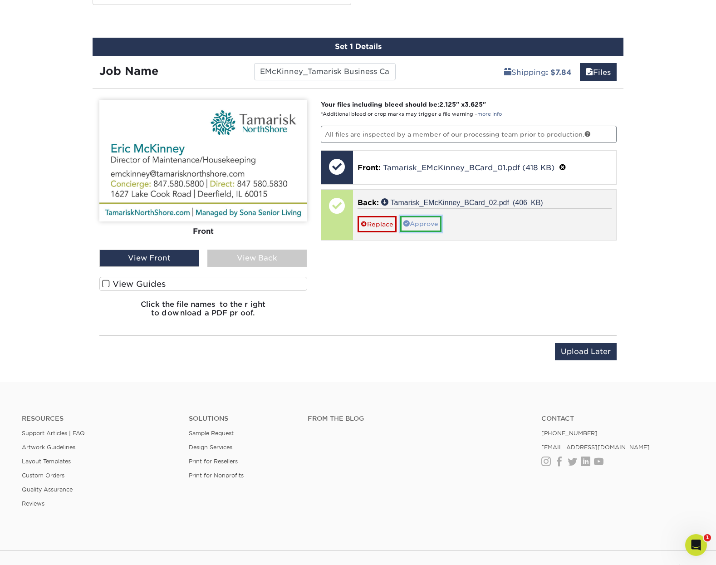
click at [417, 226] on link "Approve" at bounding box center [420, 223] width 41 height 15
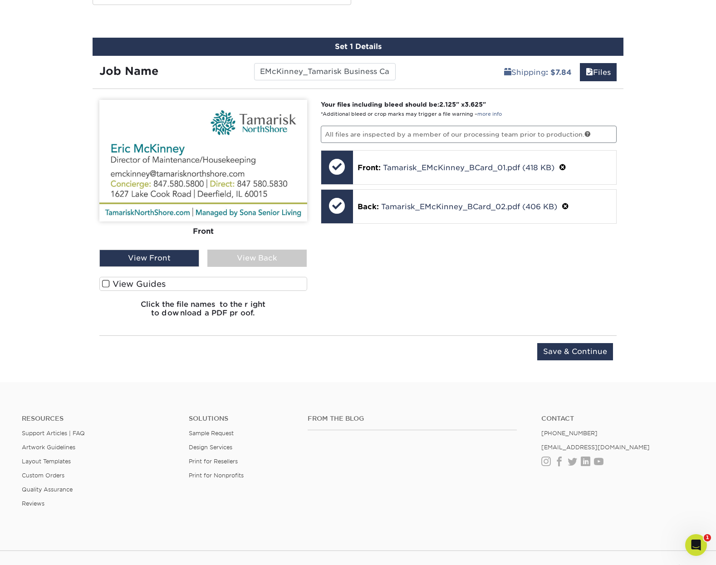
click at [276, 261] on div "View Back" at bounding box center [257, 258] width 100 height 17
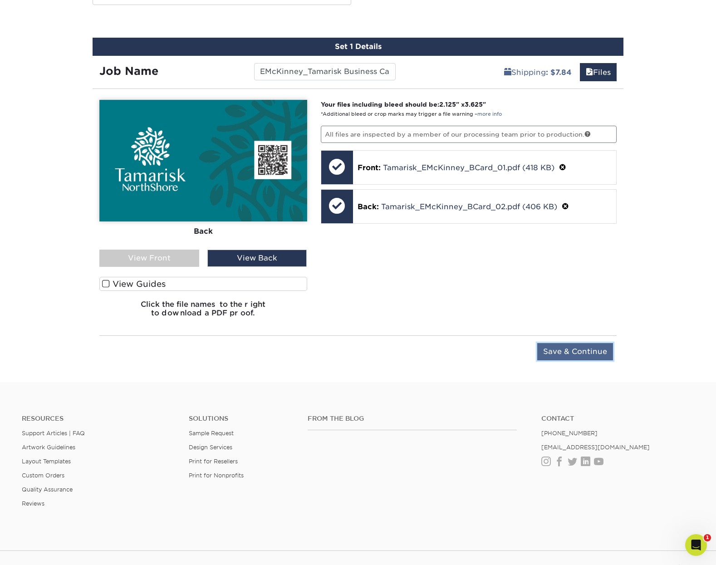
click at [578, 351] on input "Save & Continue" at bounding box center [575, 351] width 76 height 17
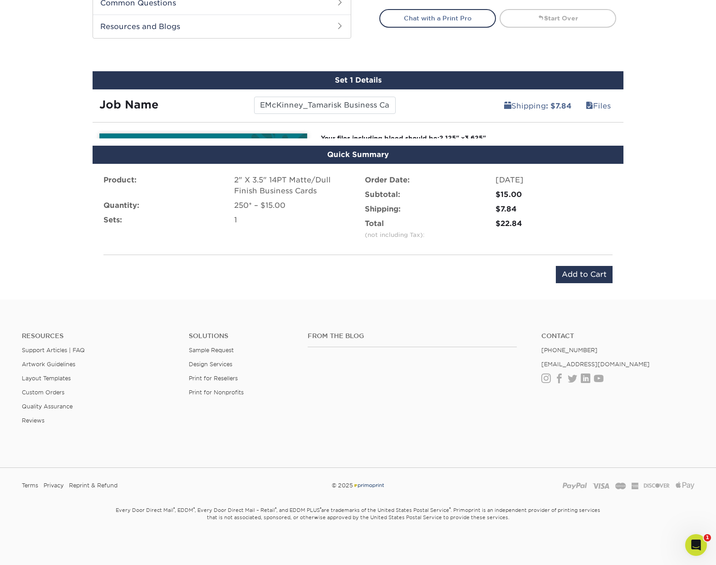
scroll to position [457, 0]
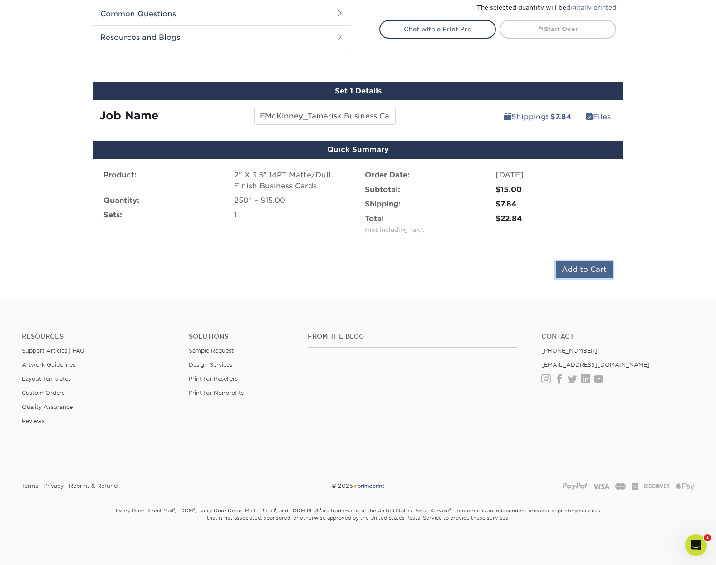
click at [582, 273] on input "Add to Cart" at bounding box center [584, 269] width 57 height 17
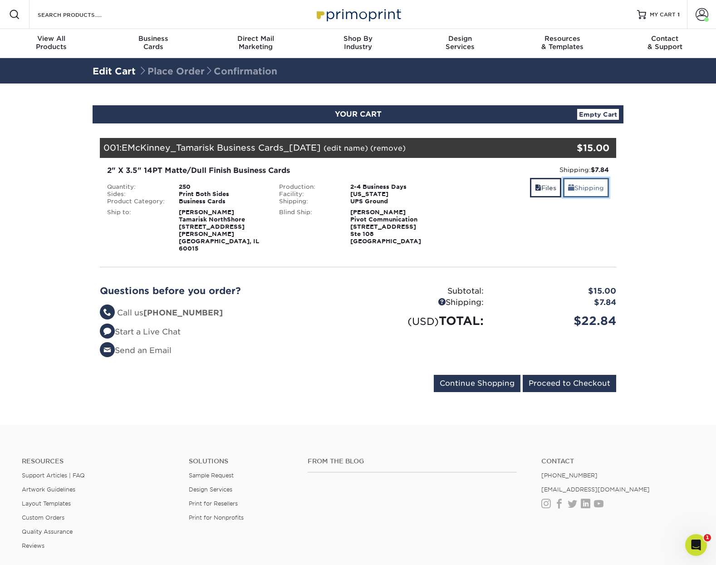
click at [590, 185] on link "Shipping" at bounding box center [586, 188] width 46 height 20
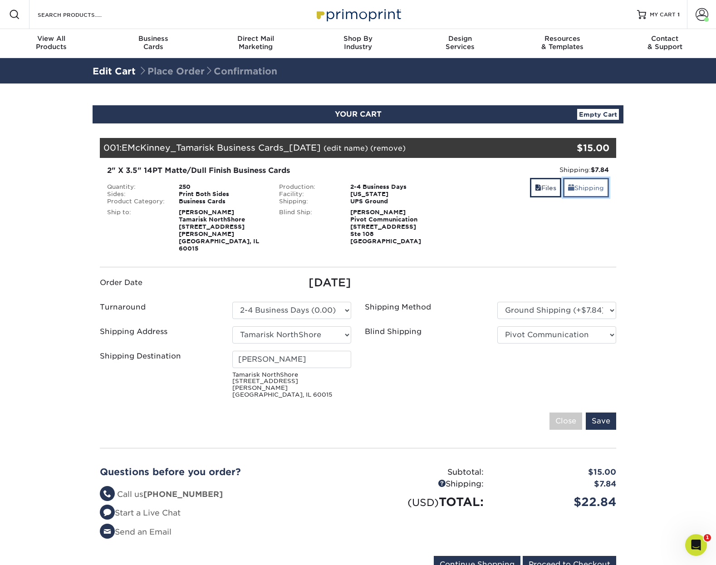
click at [590, 185] on link "Shipping" at bounding box center [586, 188] width 46 height 20
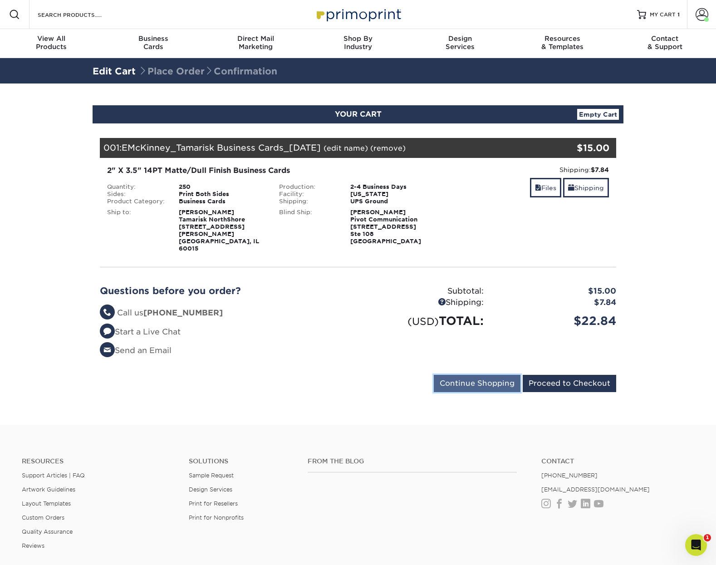
click at [469, 375] on input "Continue Shopping" at bounding box center [477, 383] width 87 height 17
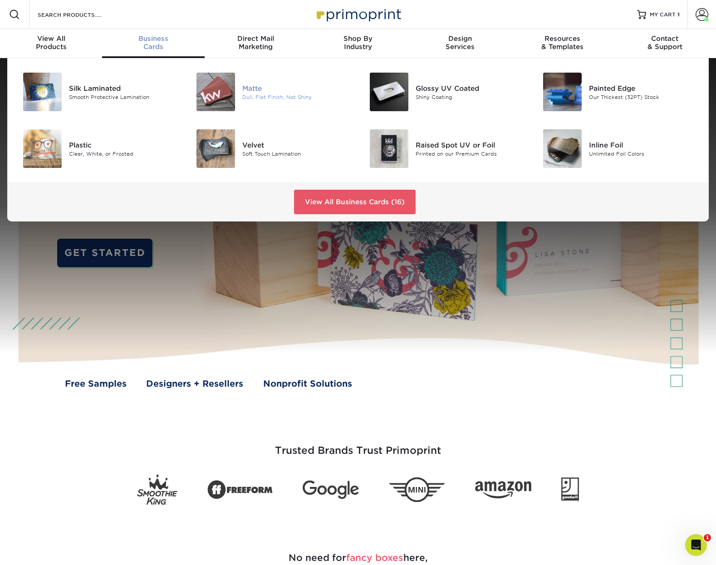
click at [256, 93] on div "Dull, Flat Finish, Not Shiny" at bounding box center [296, 97] width 109 height 8
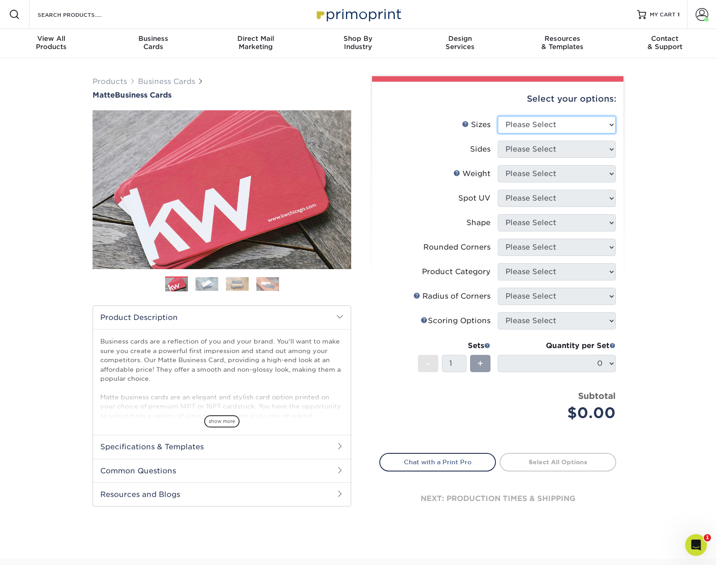
click at [537, 124] on select "Please Select 1.5" x 3.5" - Mini 1.75" x 3.5" - Mini 2" x 2" - Square 2" x 3" -…" at bounding box center [557, 124] width 118 height 17
select select "2.00x3.50"
click at [498, 116] on select "Please Select 1.5" x 3.5" - Mini 1.75" x 3.5" - Mini 2" x 2" - Square 2" x 3" -…" at bounding box center [557, 124] width 118 height 17
click at [558, 151] on select "Please Select Print Both Sides Print Front Only" at bounding box center [557, 149] width 118 height 17
select select "13abbda7-1d64-4f25-8bb2-c179b224825d"
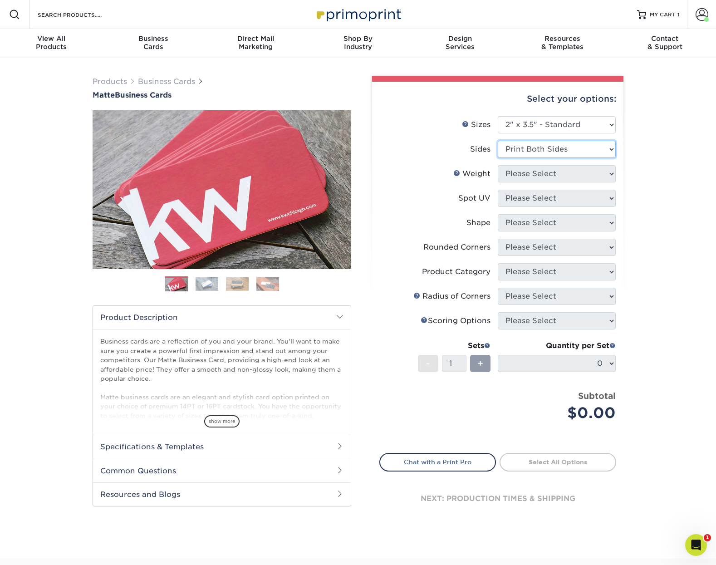
click at [498, 141] on select "Please Select Print Both Sides Print Front Only" at bounding box center [557, 149] width 118 height 17
click at [553, 173] on select "Please Select 16PT 14PT" at bounding box center [557, 173] width 118 height 17
select select "14PT"
click at [498, 165] on select "Please Select 16PT 14PT" at bounding box center [557, 173] width 118 height 17
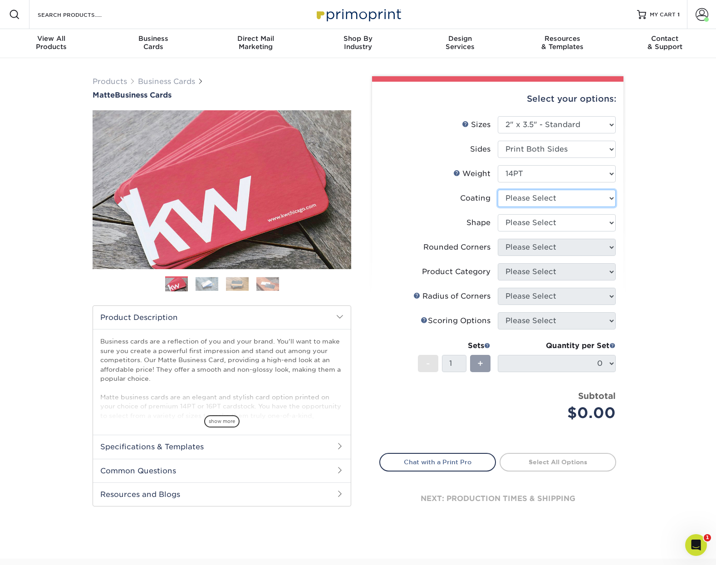
click at [552, 196] on select at bounding box center [557, 198] width 118 height 17
select select "121bb7b5-3b4d-429f-bd8d-bbf80e953313"
click at [498, 190] on select at bounding box center [557, 198] width 118 height 17
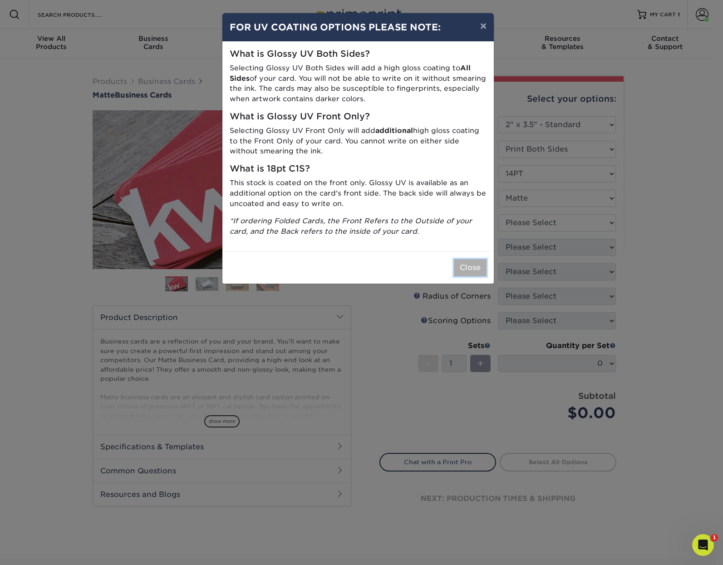
click at [477, 270] on button "Close" at bounding box center [470, 267] width 33 height 17
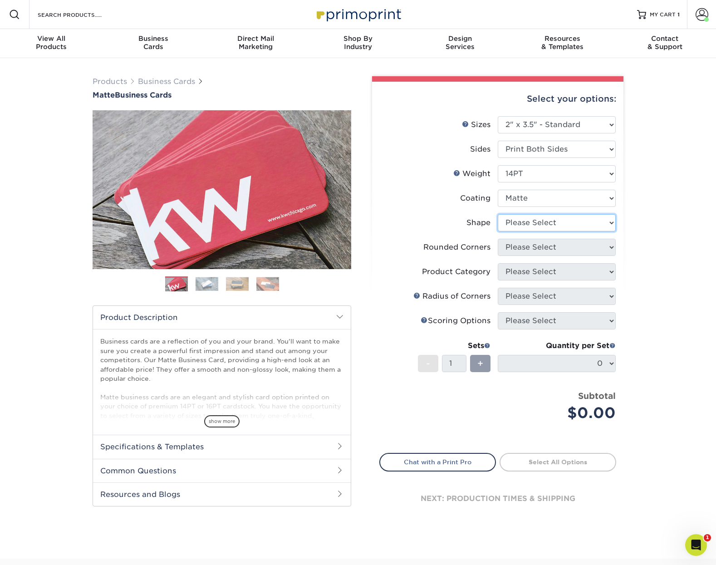
click at [573, 218] on select "Please Select Standard" at bounding box center [557, 222] width 118 height 17
select select "standard"
click at [498, 214] on select "Please Select Standard" at bounding box center [557, 222] width 118 height 17
click at [538, 251] on select "Please Select Yes - Round 2 Corners Yes - Round 4 Corners No" at bounding box center [557, 247] width 118 height 17
select select "0"
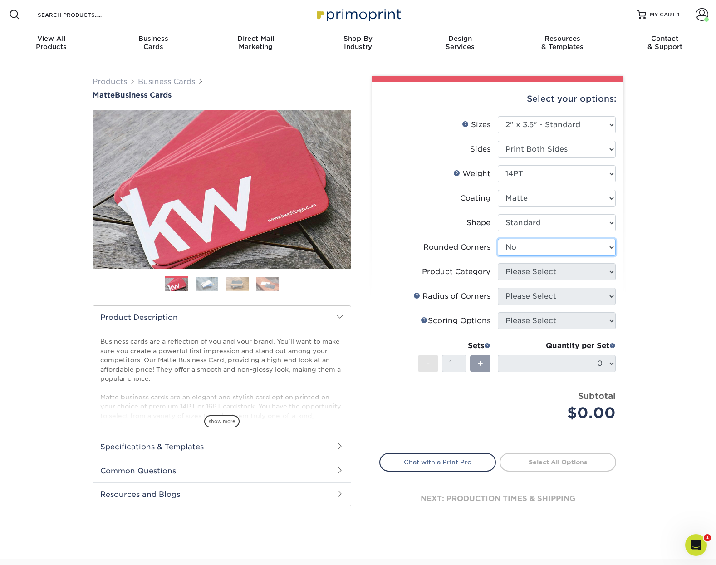
click at [498, 239] on select "Please Select Yes - Round 2 Corners Yes - Round 4 Corners No" at bounding box center [557, 247] width 118 height 17
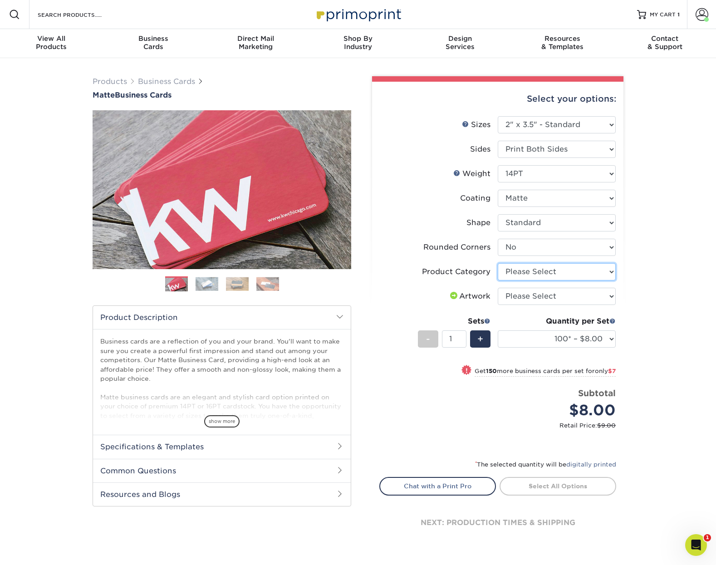
click at [545, 272] on select "Please Select Business Cards" at bounding box center [557, 271] width 118 height 17
select select "3b5148f1-0588-4f88-a218-97bcfdce65c1"
click at [498, 263] on select "Please Select Business Cards" at bounding box center [557, 271] width 118 height 17
click at [533, 296] on select "Please Select I will upload files I need a design - $100" at bounding box center [557, 296] width 118 height 17
select select "upload"
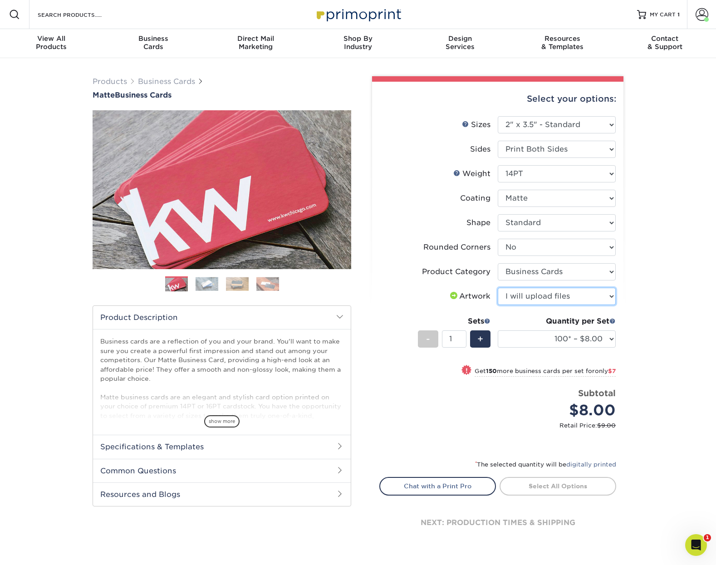
click at [498, 288] on select "Please Select I will upload files I need a design - $100" at bounding box center [557, 296] width 118 height 17
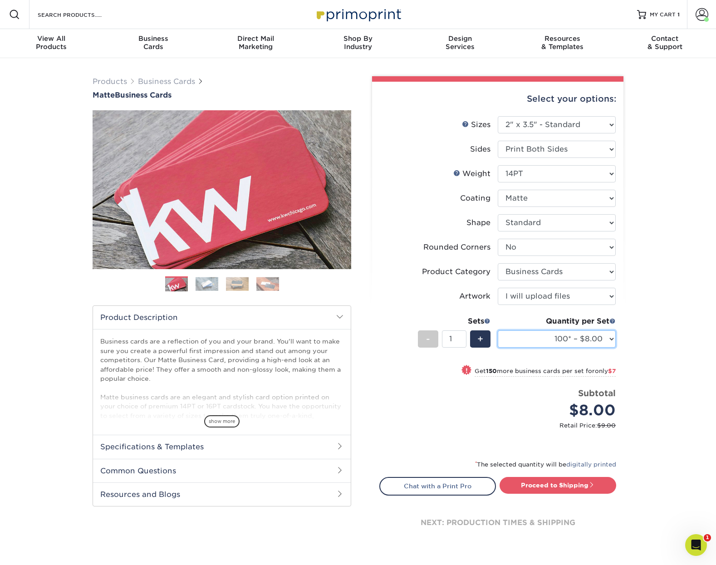
click at [575, 338] on select "100* – $8.00 250* – $15.00 500 – $30.00 1000 – $37.00 2500 – $66.00 5000 – $127…" at bounding box center [557, 338] width 118 height 17
select select "250* – $15.00"
click at [498, 330] on select "100* – $8.00 250* – $15.00 500 – $30.00 1000 – $37.00 2500 – $66.00 5000 – $127…" at bounding box center [557, 338] width 118 height 17
click at [553, 489] on link "Proceed to Shipping" at bounding box center [558, 485] width 117 height 16
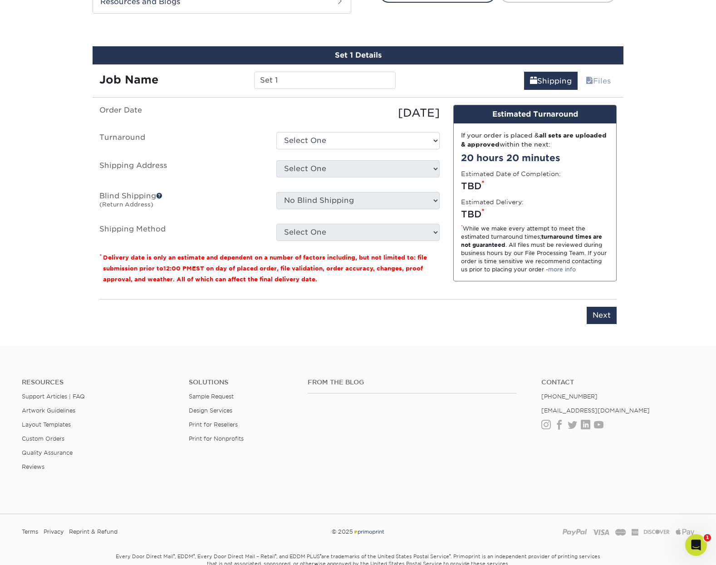
scroll to position [502, 0]
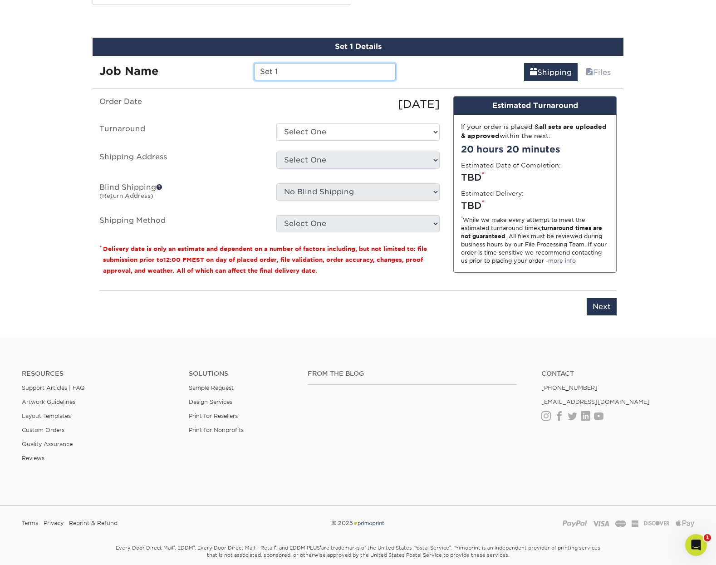
click at [270, 64] on input "Set 1" at bounding box center [324, 71] width 141 height 17
type input "JAltschul_Tamarisk Business Cards_[DATE]"
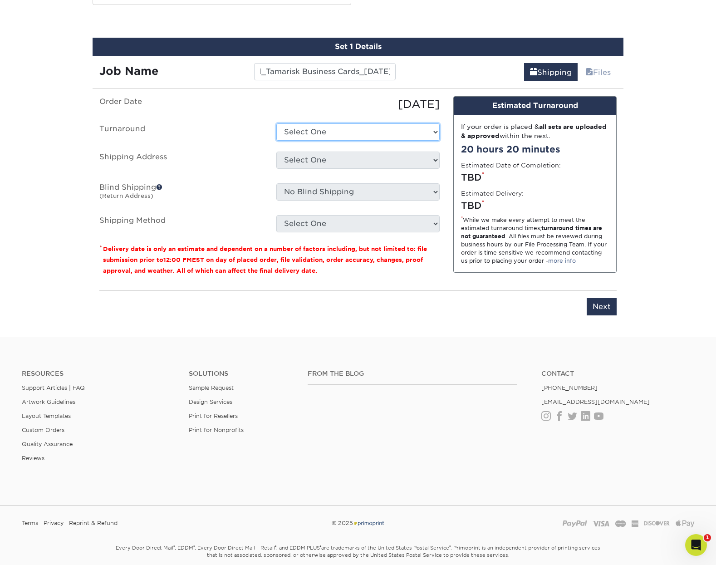
click at [339, 131] on select "Select One 2-4 Business Days 2 Day Next Business Day" at bounding box center [357, 131] width 163 height 17
select select "56f96fba-ecd4-4e1b-a4a4-6bff8fef1ff9"
click at [276, 123] on select "Select One 2-4 Business Days 2 Day Next Business Day" at bounding box center [357, 131] width 163 height 17
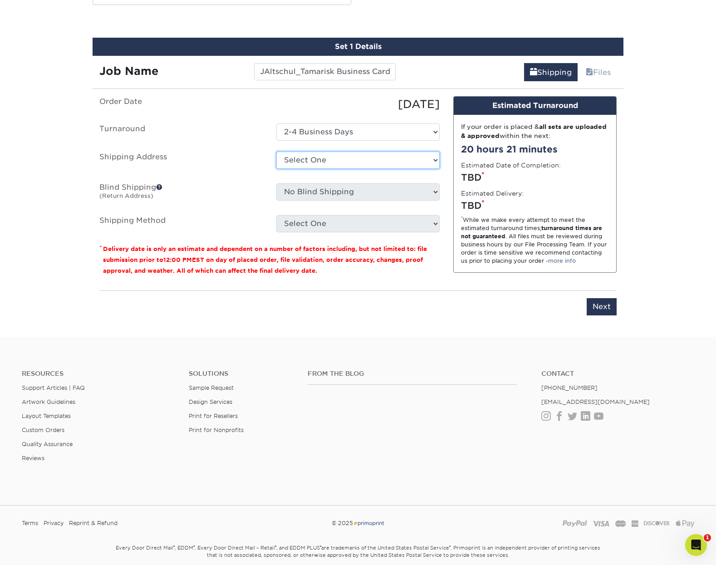
click at [424, 157] on select "Select One Arbor View Senior Living Canton Regency CSS + SAW Devonshire Care Ce…" at bounding box center [357, 160] width 163 height 17
select select "285721"
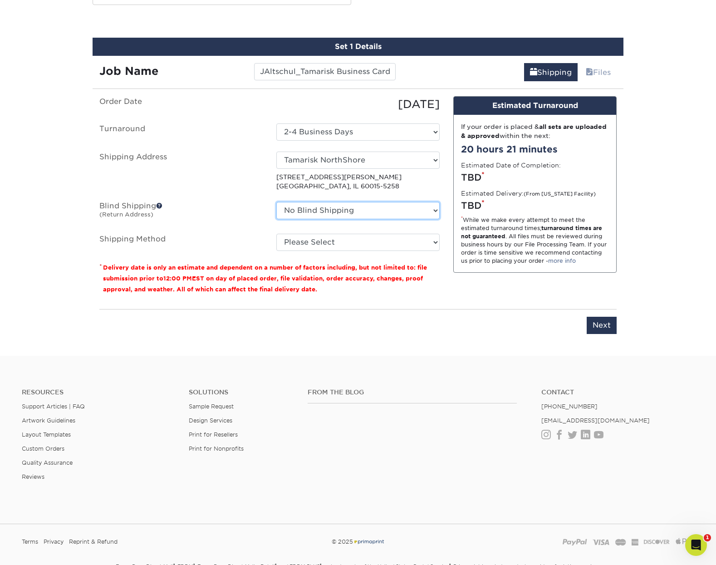
click at [391, 211] on select "No Blind Shipping Arbor View Senior Living Canton Regency CSS + SAW Devonshire …" at bounding box center [357, 210] width 163 height 17
select select "152231"
click at [276, 202] on select "No Blind Shipping Arbor View Senior Living Canton Regency CSS + SAW Devonshire …" at bounding box center [357, 210] width 163 height 17
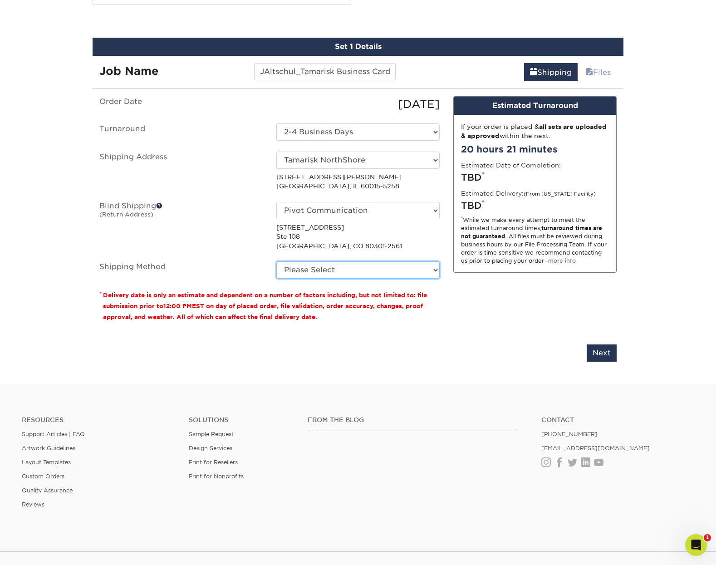
click at [365, 265] on select "Please Select Ground Shipping (+$7.84) 3 Day Shipping Service (+$15.36) 2 Day A…" at bounding box center [357, 269] width 163 height 17
select select "03"
click at [276, 261] on select "Please Select Ground Shipping (+$7.84) 3 Day Shipping Service (+$15.36) 2 Day A…" at bounding box center [357, 269] width 163 height 17
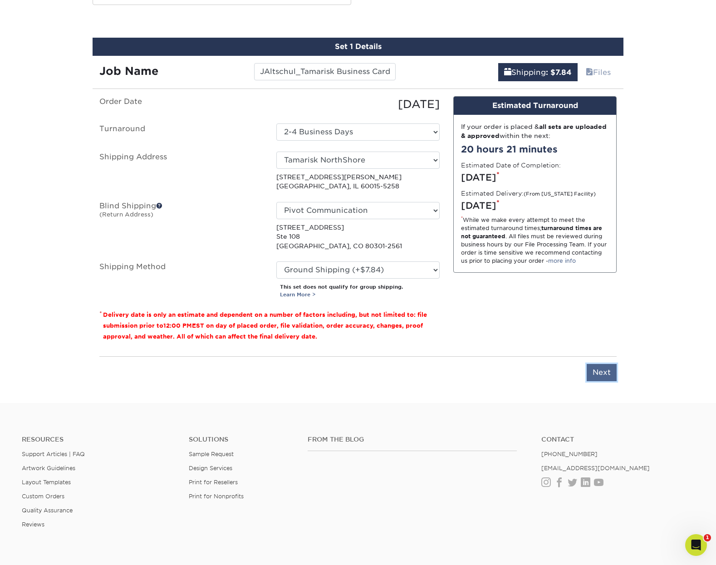
click at [601, 372] on input "Next" at bounding box center [602, 372] width 30 height 17
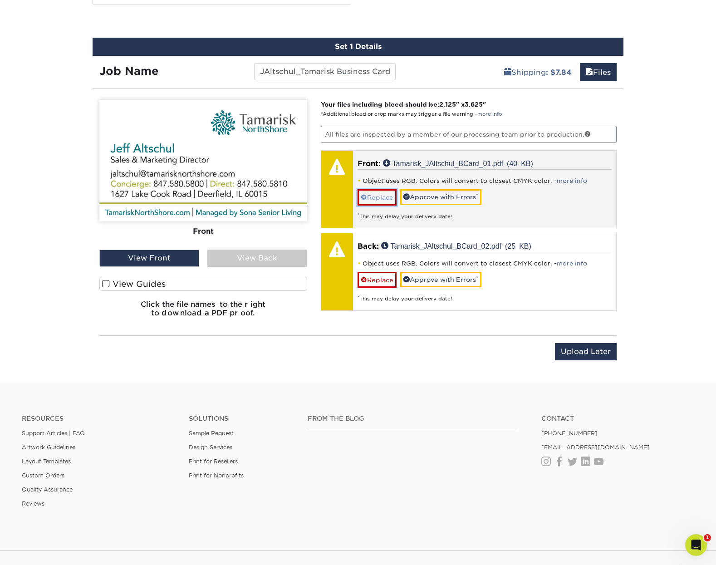
click at [376, 197] on link "Replace" at bounding box center [377, 197] width 39 height 16
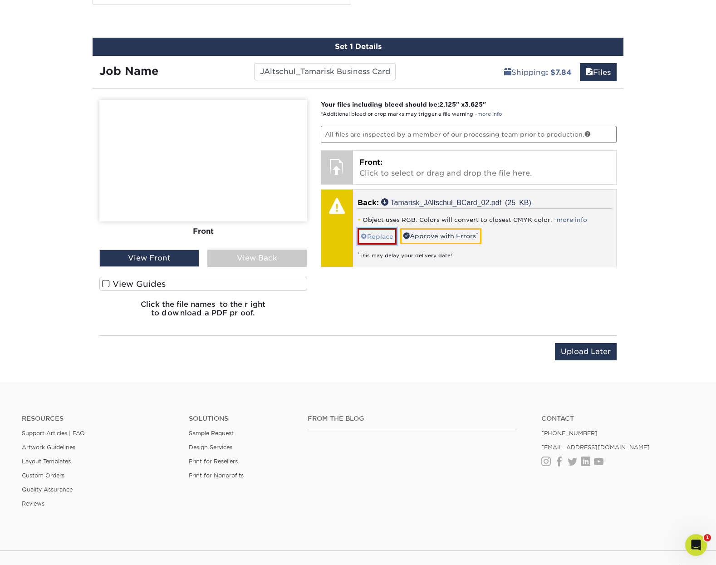
click at [373, 232] on link "Replace" at bounding box center [377, 236] width 39 height 16
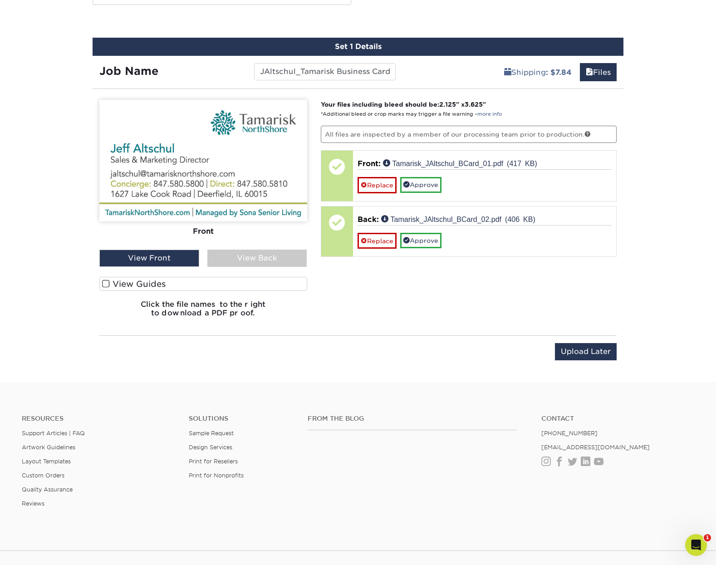
click at [270, 258] on div "View Back" at bounding box center [257, 258] width 100 height 17
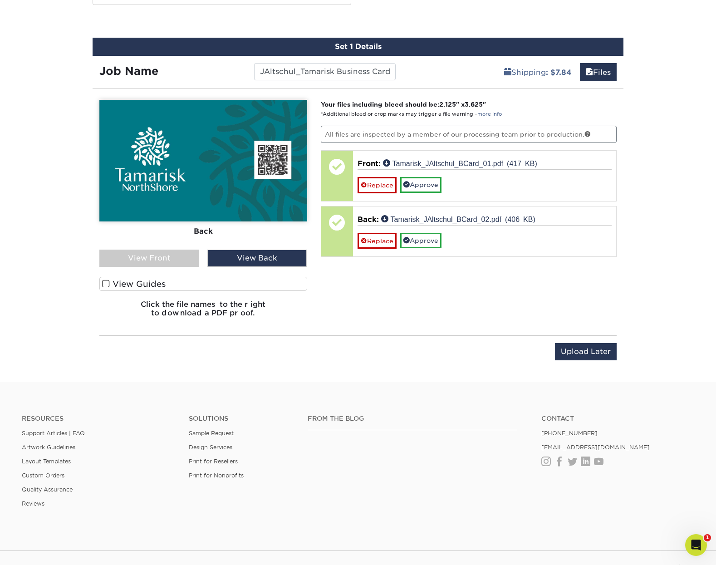
click at [172, 259] on div "View Front" at bounding box center [149, 258] width 100 height 17
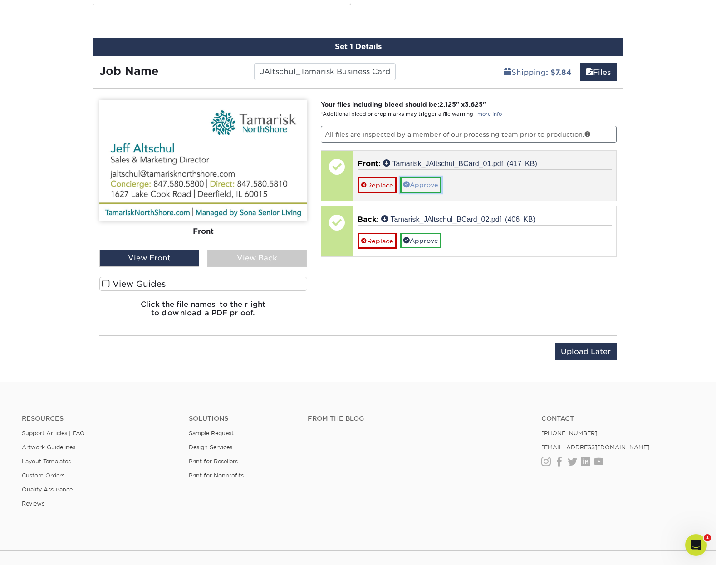
click at [430, 186] on link "Approve" at bounding box center [420, 184] width 41 height 15
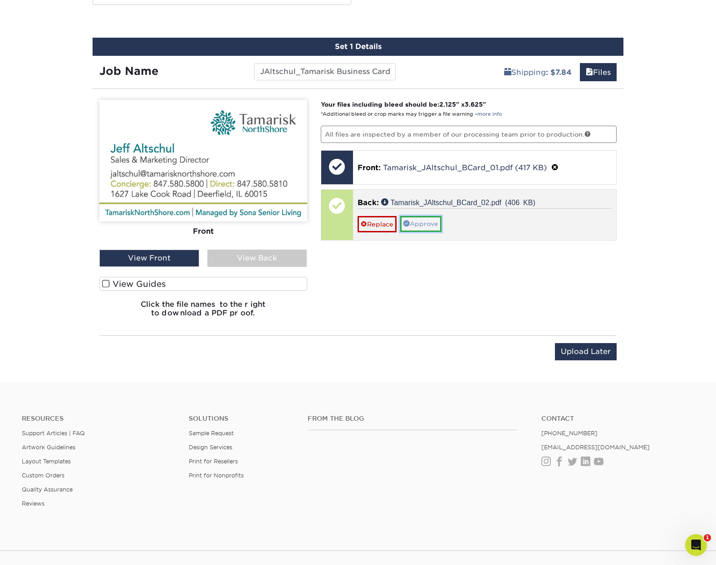
click at [420, 229] on link "Approve" at bounding box center [420, 223] width 41 height 15
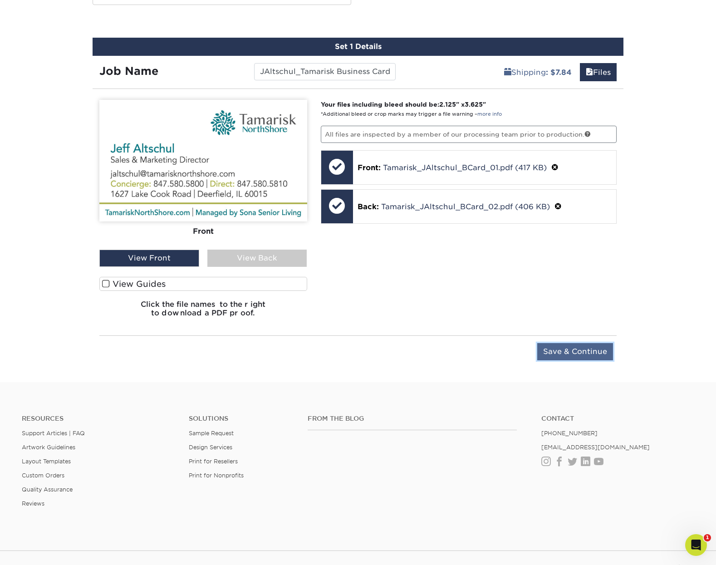
click at [581, 353] on input "Save & Continue" at bounding box center [575, 351] width 76 height 17
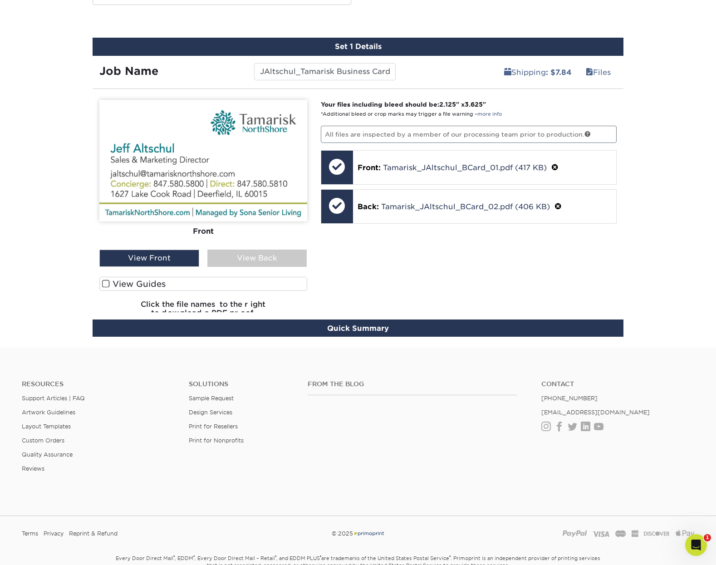
scroll to position [457, 0]
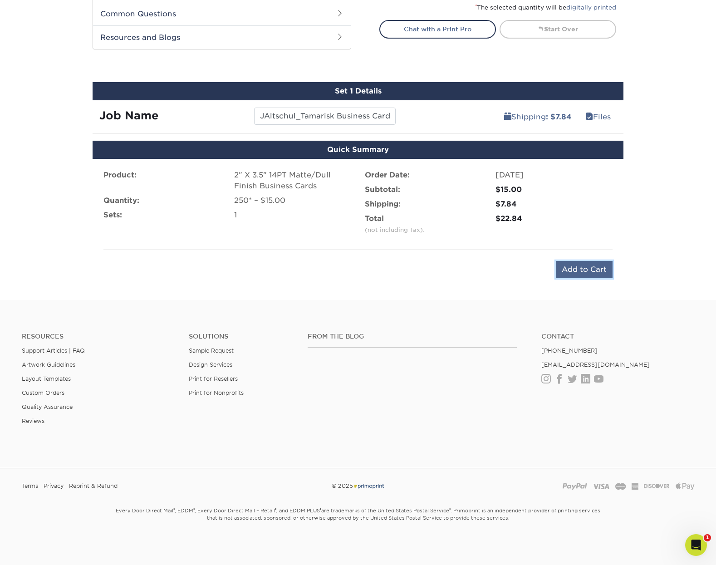
click at [586, 273] on input "Add to Cart" at bounding box center [584, 269] width 57 height 17
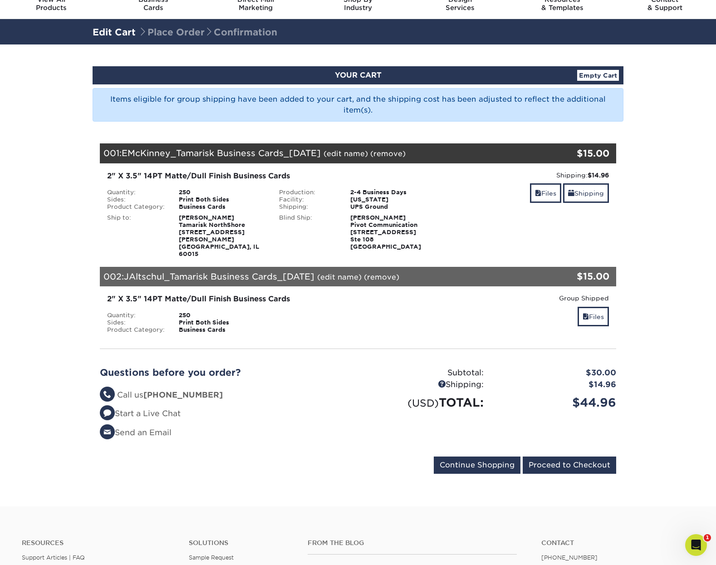
scroll to position [44, 0]
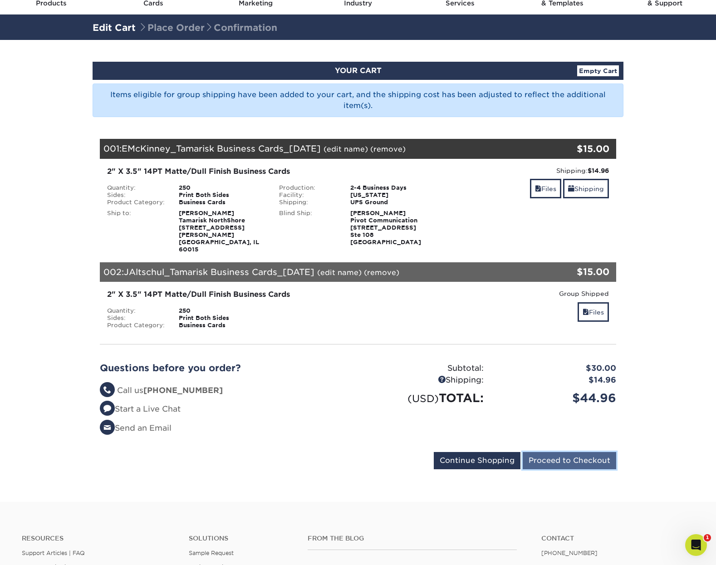
click at [578, 452] on input "Proceed to Checkout" at bounding box center [570, 460] width 94 height 17
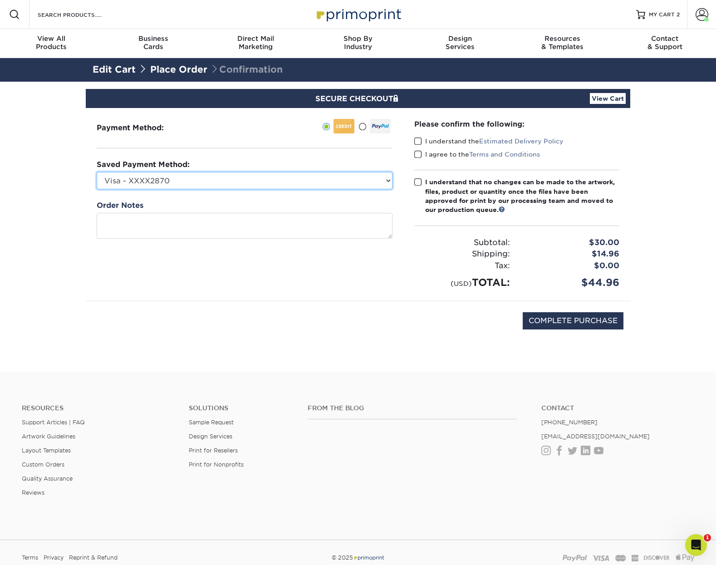
click at [203, 179] on select "Visa - XXXX2870 Visa - XXXX6029 Visa - XXXX9328 New Credit Card" at bounding box center [245, 180] width 296 height 17
select select "38554"
click at [97, 172] on select "Visa - XXXX2870 Visa - XXXX6029 Visa - XXXX9328 New Credit Card" at bounding box center [245, 180] width 296 height 17
click at [419, 143] on span at bounding box center [418, 141] width 8 height 9
click at [0, 0] on input "I understand the Estimated Delivery Policy" at bounding box center [0, 0] width 0 height 0
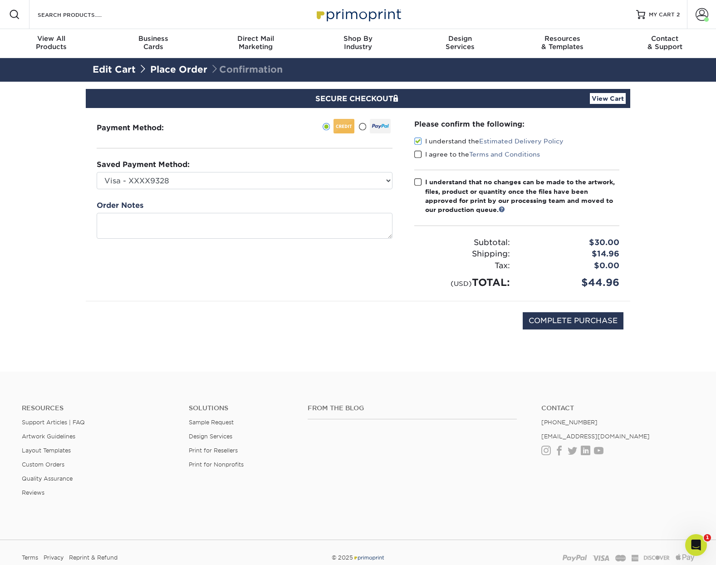
click at [415, 154] on span at bounding box center [418, 154] width 8 height 9
click at [0, 0] on input "I agree to the Terms and Conditions" at bounding box center [0, 0] width 0 height 0
click at [421, 180] on span at bounding box center [418, 182] width 8 height 9
click at [0, 0] on input "I understand that no changes can be made to the artwork, files, product or quan…" at bounding box center [0, 0] width 0 height 0
click at [565, 323] on input "COMPLETE PURCHASE" at bounding box center [573, 320] width 101 height 17
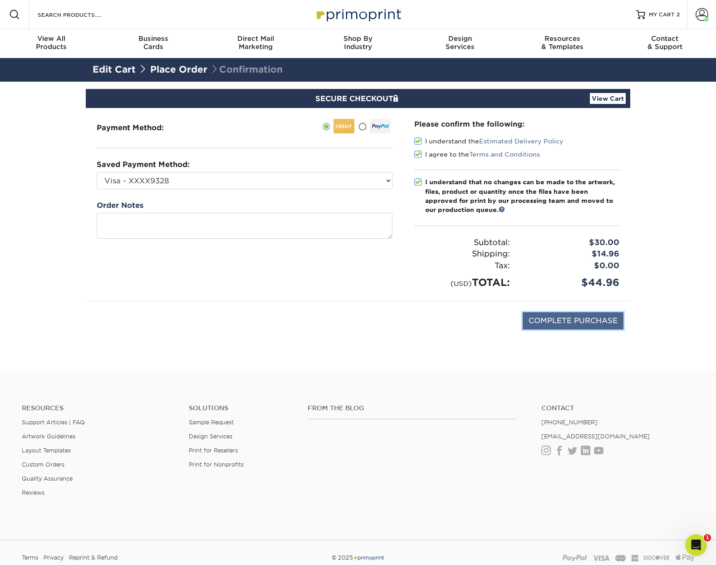
type input "PROCESSING, PLEASE WAIT..."
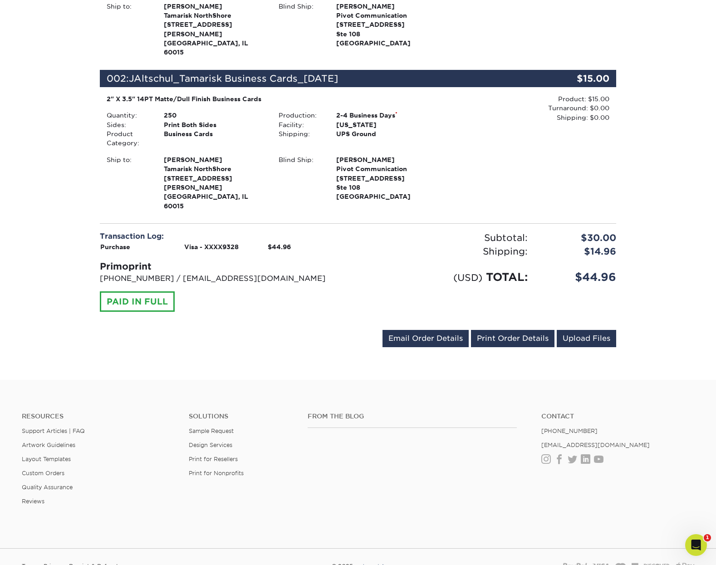
scroll to position [398, 0]
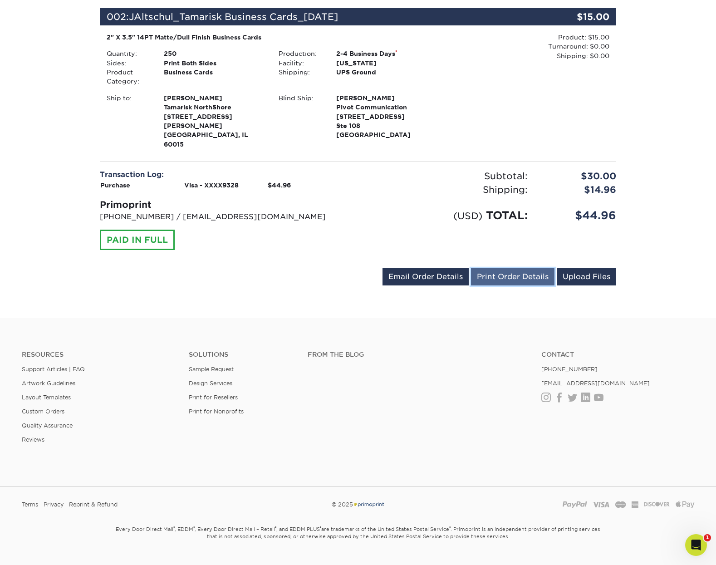
click at [501, 268] on link "Print Order Details" at bounding box center [513, 276] width 84 height 17
